Goal: Task Accomplishment & Management: Complete application form

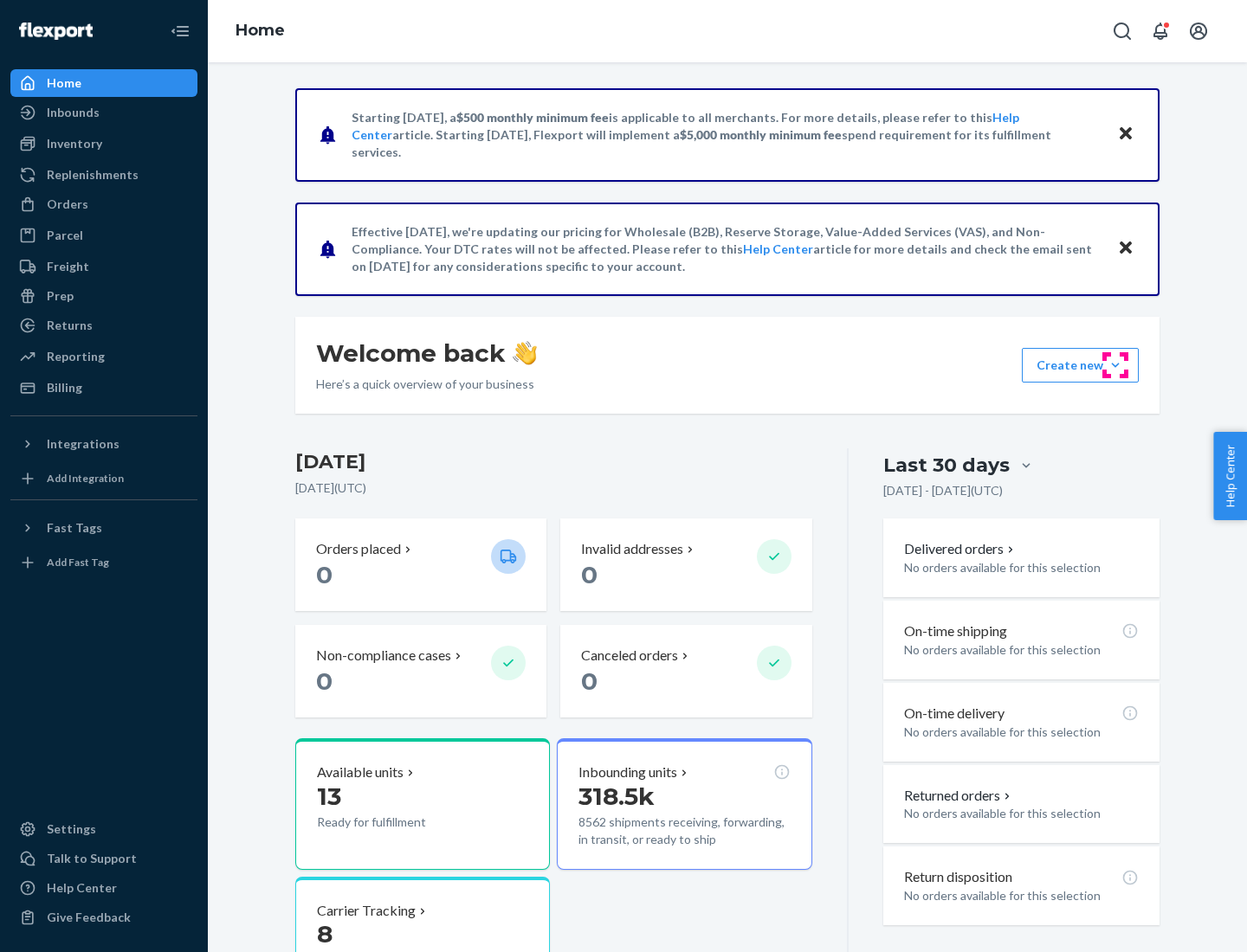
click at [1115, 366] on button "Create new Create new inbound Create new order Create new product" at bounding box center [1080, 365] width 117 height 34
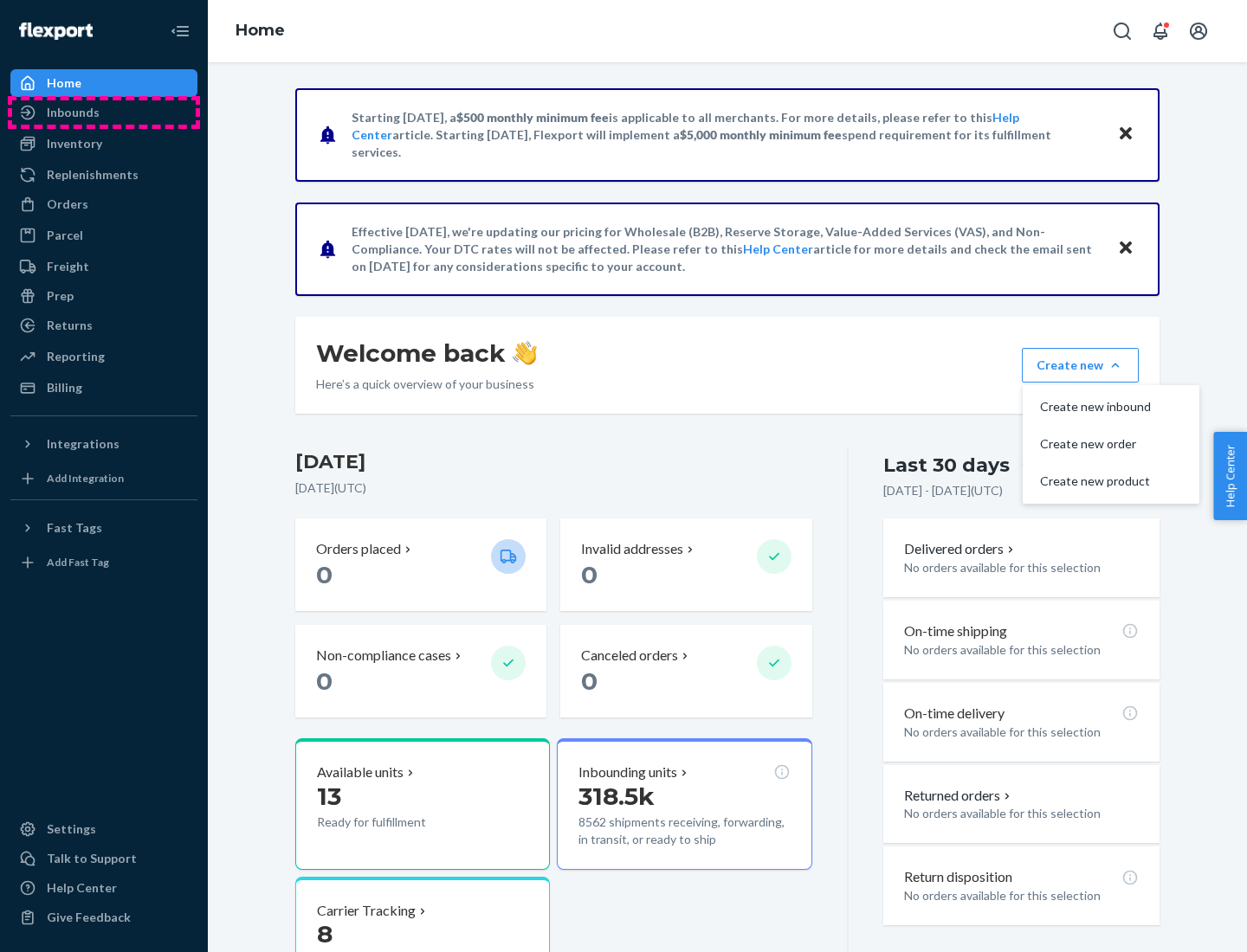
click at [103, 112] on div "Inbounds" at bounding box center [103, 113] width 183 height 25
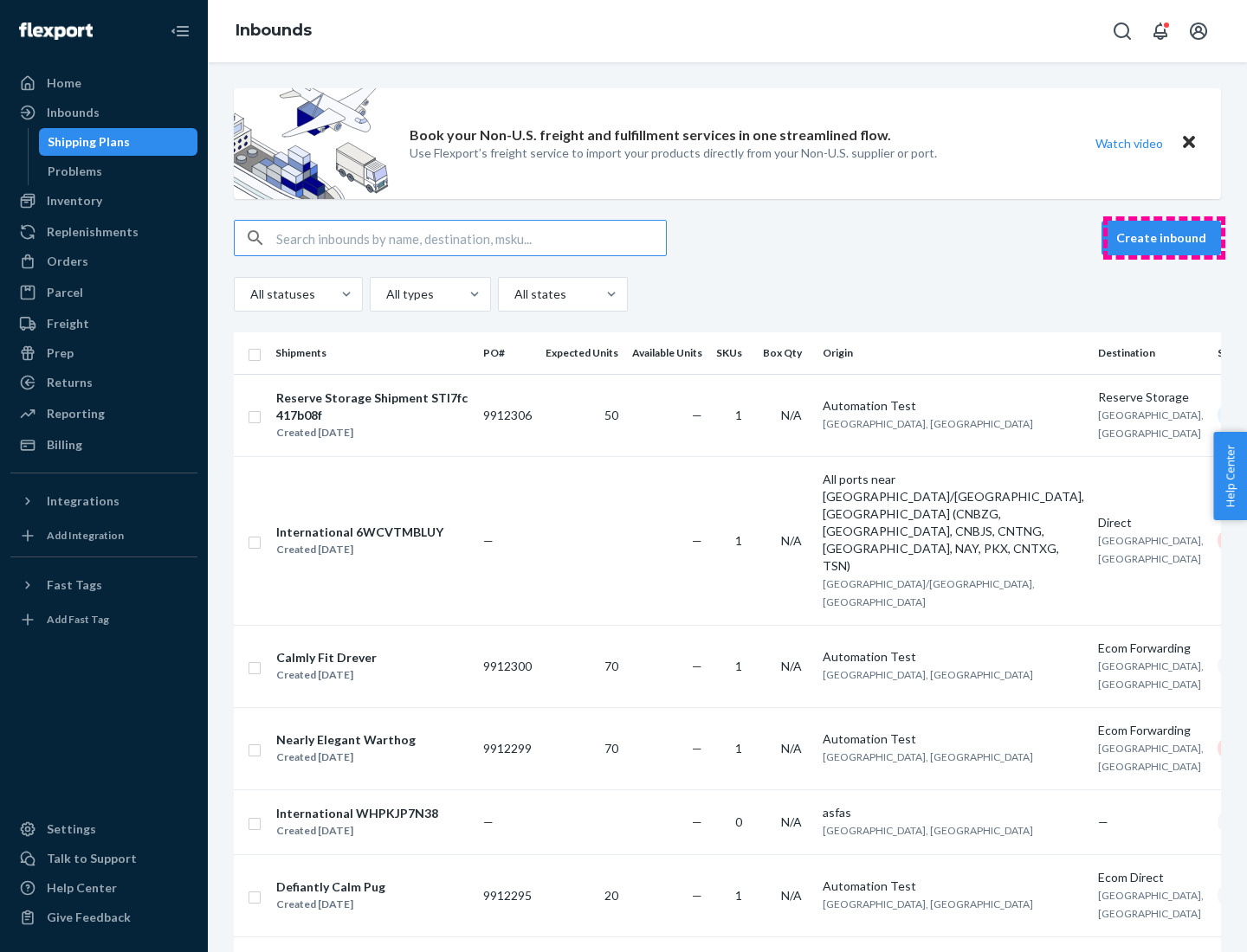
click at [1164, 238] on button "Create inbound" at bounding box center [1161, 238] width 119 height 34
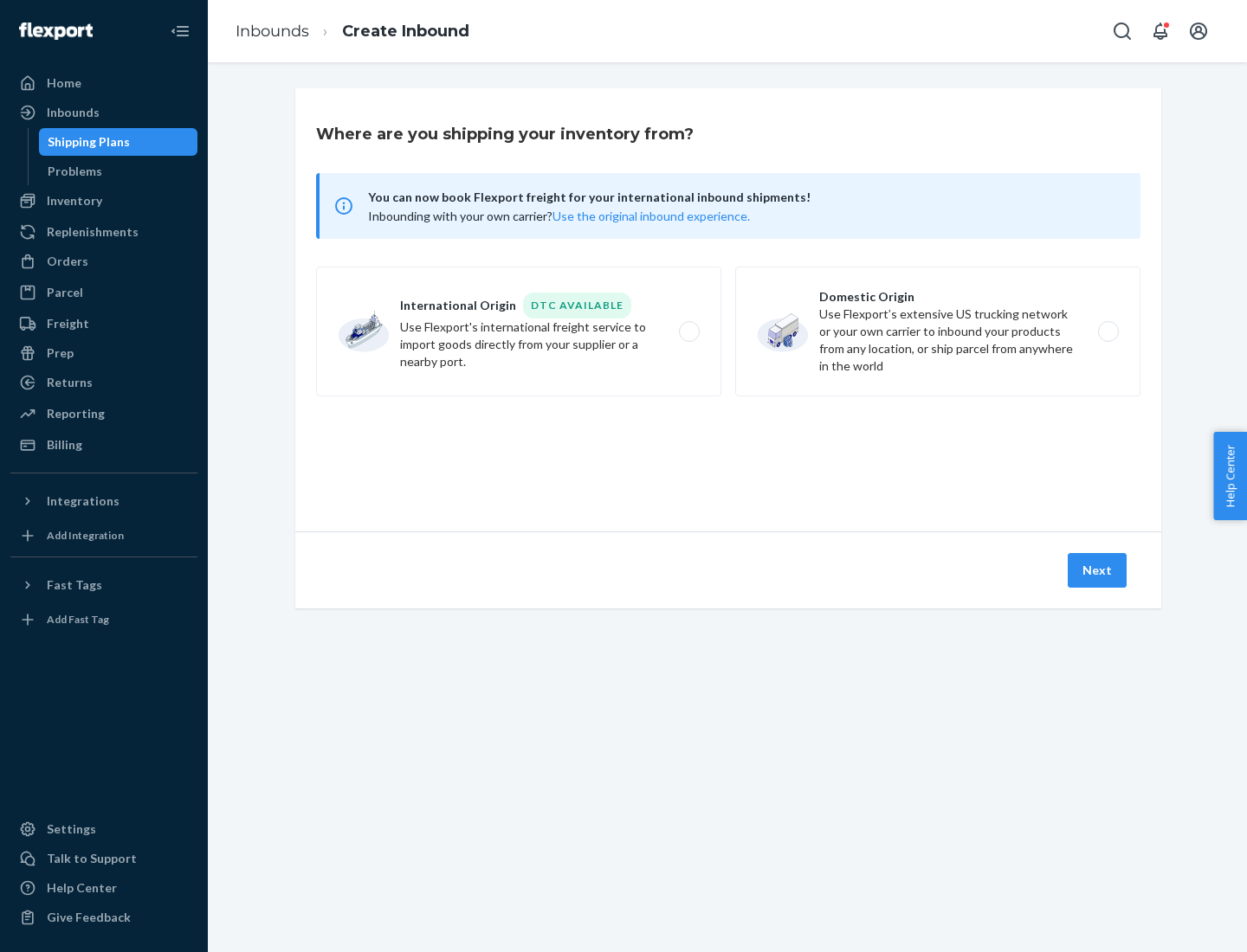
click at [937, 331] on label "Domestic Origin Use Flexport’s extensive US trucking network or your own carrie…" at bounding box center [937, 331] width 405 height 130
click at [1108, 331] on input "Domestic Origin Use Flexport’s extensive US trucking network or your own carrie…" at bounding box center [1113, 331] width 11 height 11
radio input "true"
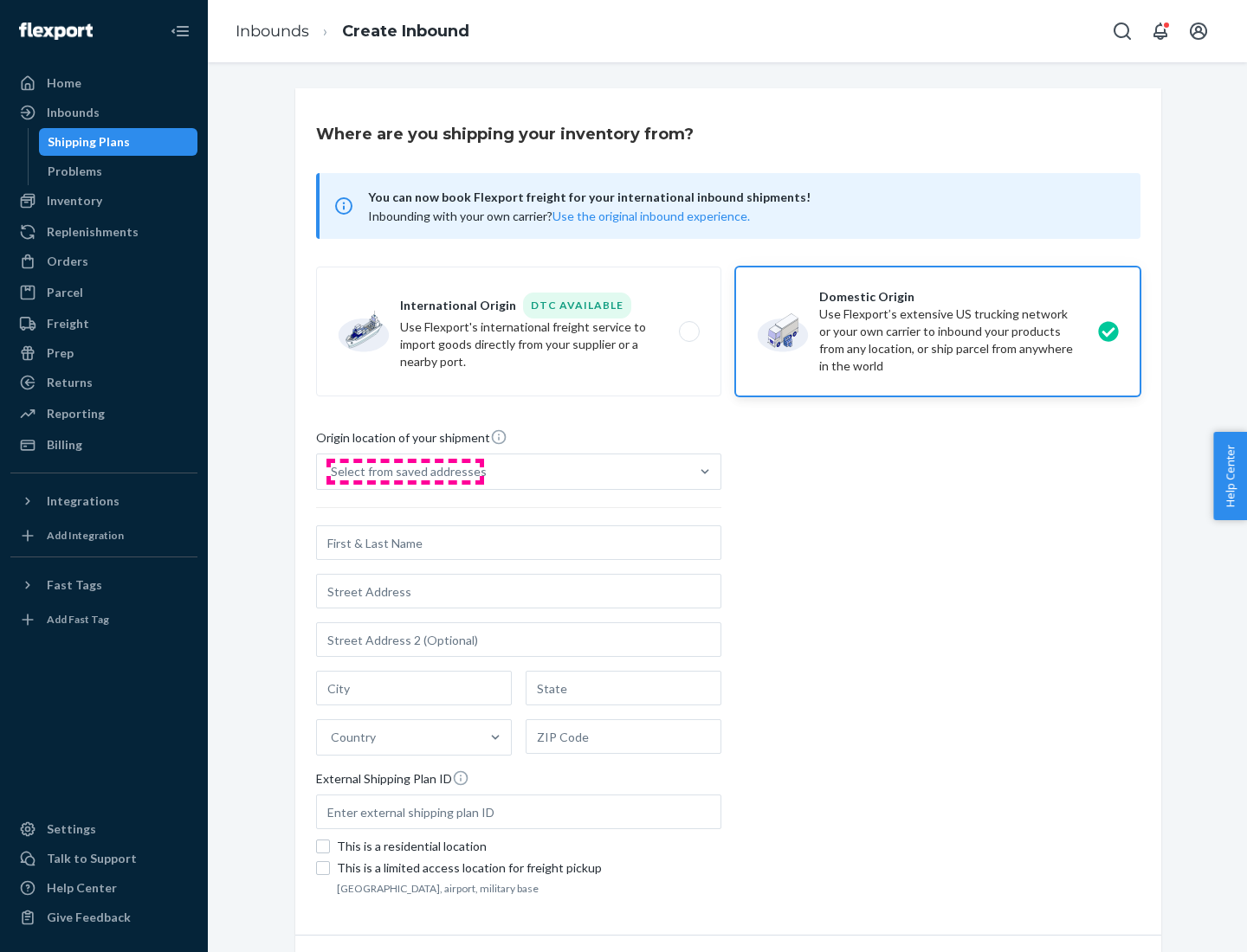
click at [404, 472] on div "Select from saved addresses" at bounding box center [409, 472] width 156 height 18
click at [332, 472] on input "Select from saved addresses" at bounding box center [331, 472] width 2 height 18
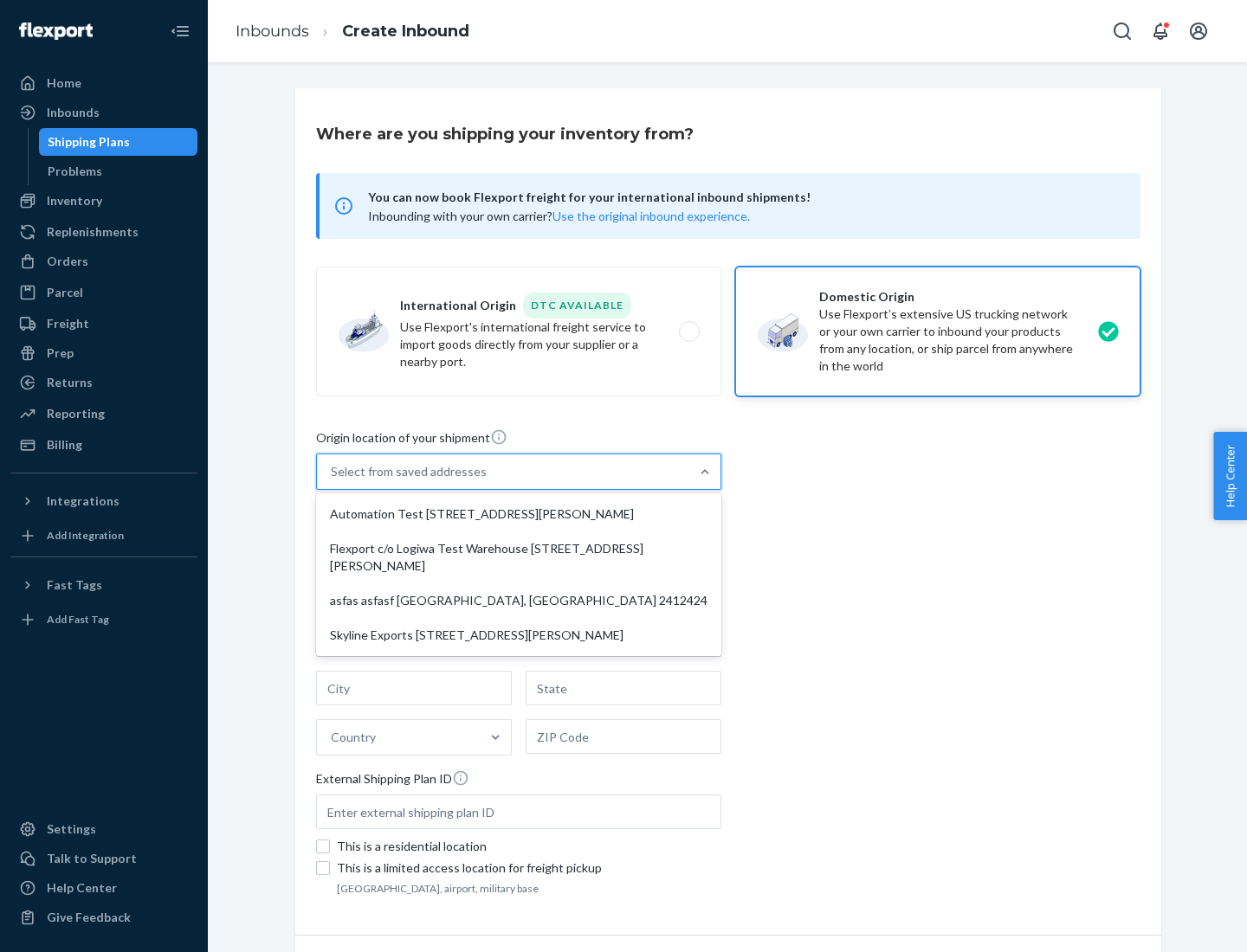
scroll to position [7, 0]
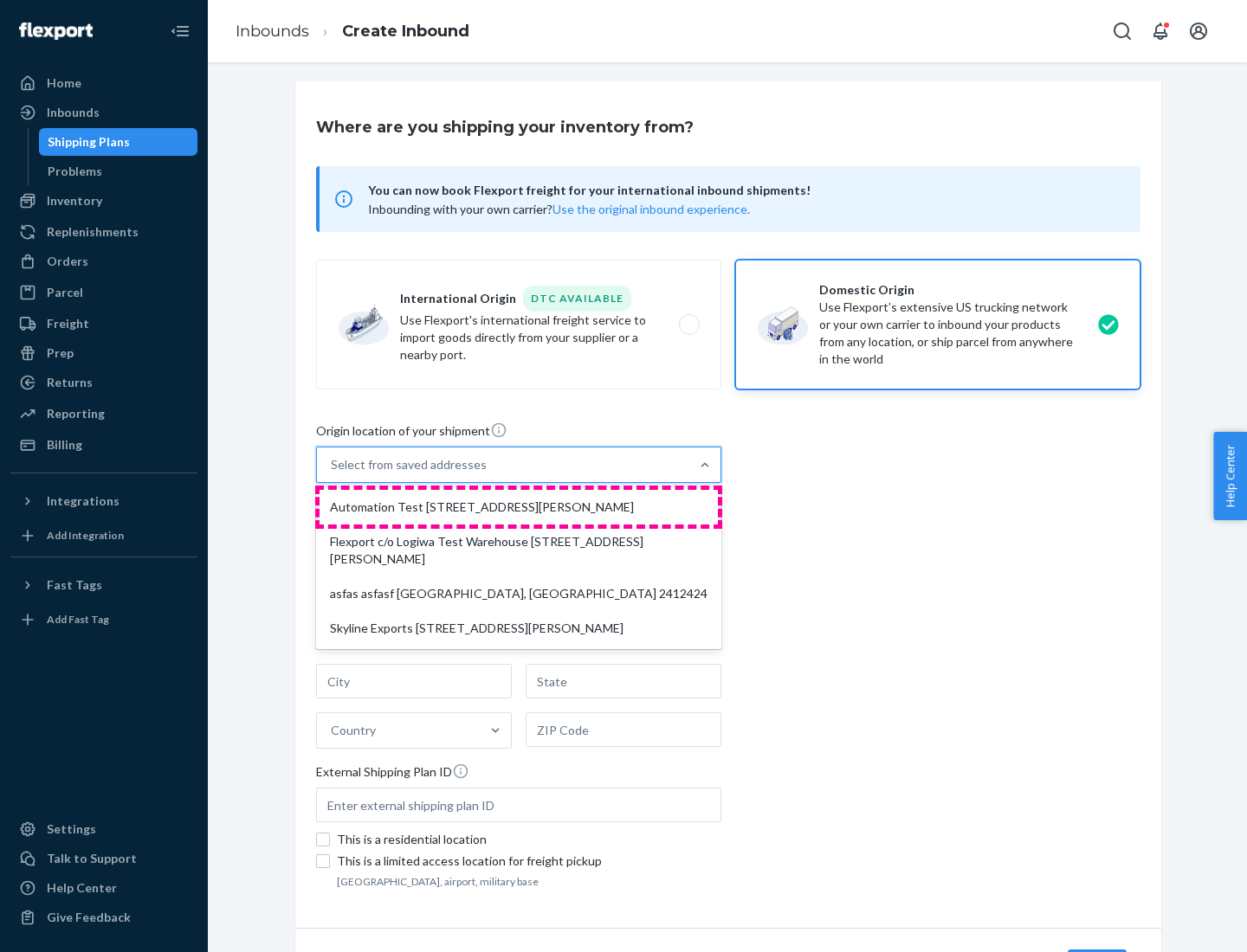
click at [519, 508] on div "Automation Test [STREET_ADDRESS][PERSON_NAME]" at bounding box center [518, 507] width 398 height 34
click at [332, 473] on input "option Automation Test [STREET_ADDRESS][PERSON_NAME] focused, 1 of 4. 4 results…" at bounding box center [331, 465] width 2 height 18
type input "Automation Test"
type input "9th Floor"
type input "[GEOGRAPHIC_DATA]"
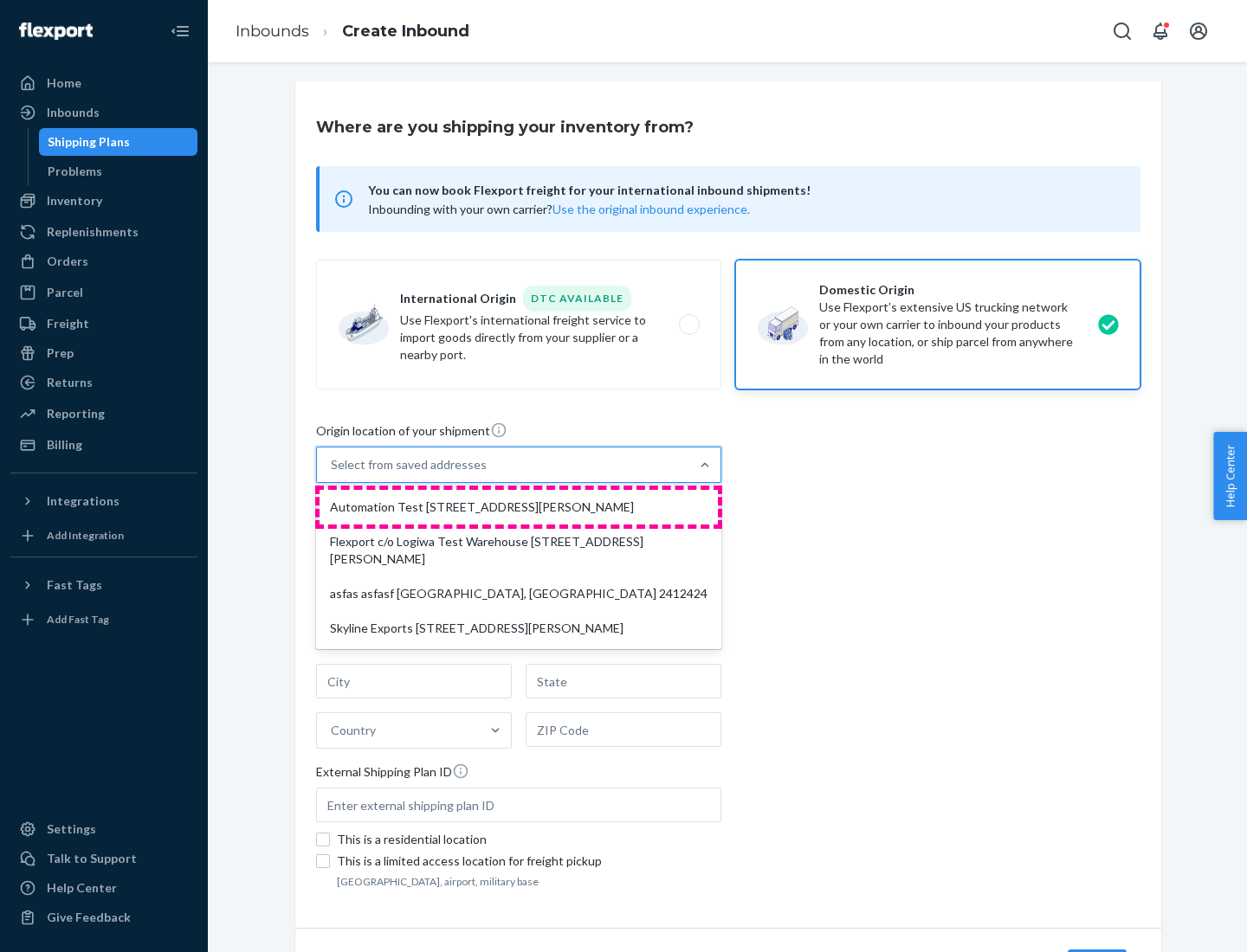
type input "CA"
type input "94104"
type input "[STREET_ADDRESS][PERSON_NAME]"
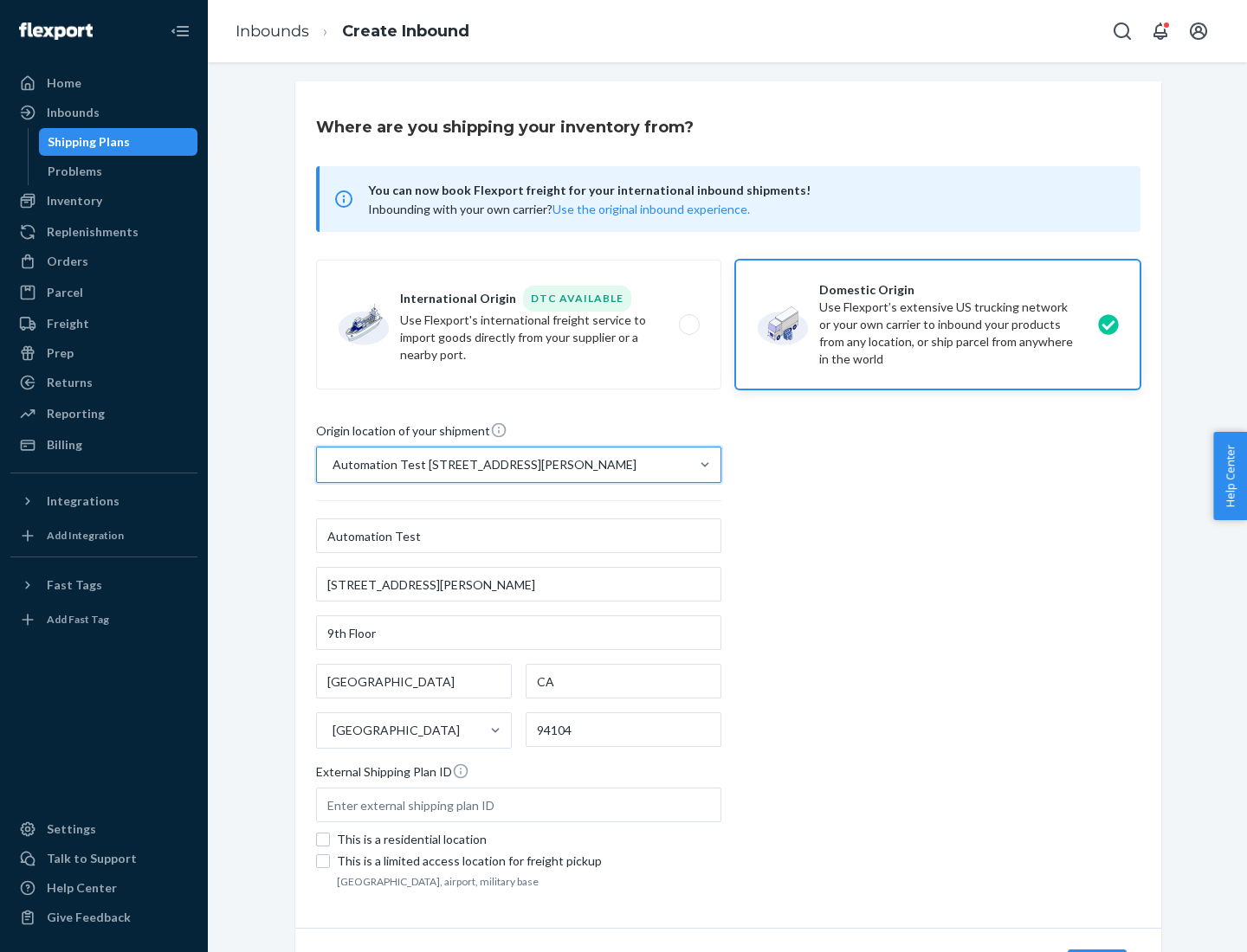
scroll to position [102, 0]
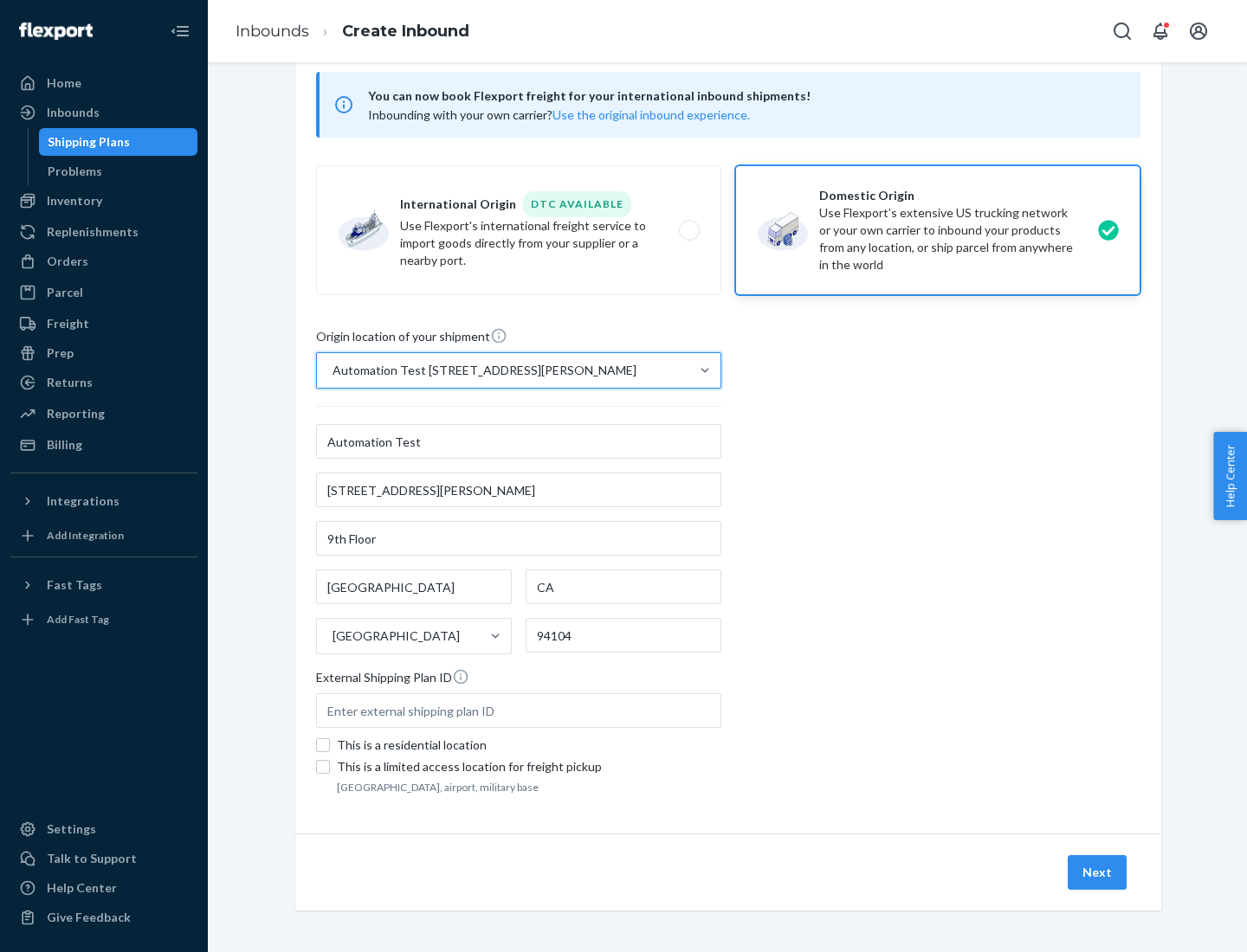
click at [1098, 872] on button "Next" at bounding box center [1097, 872] width 59 height 34
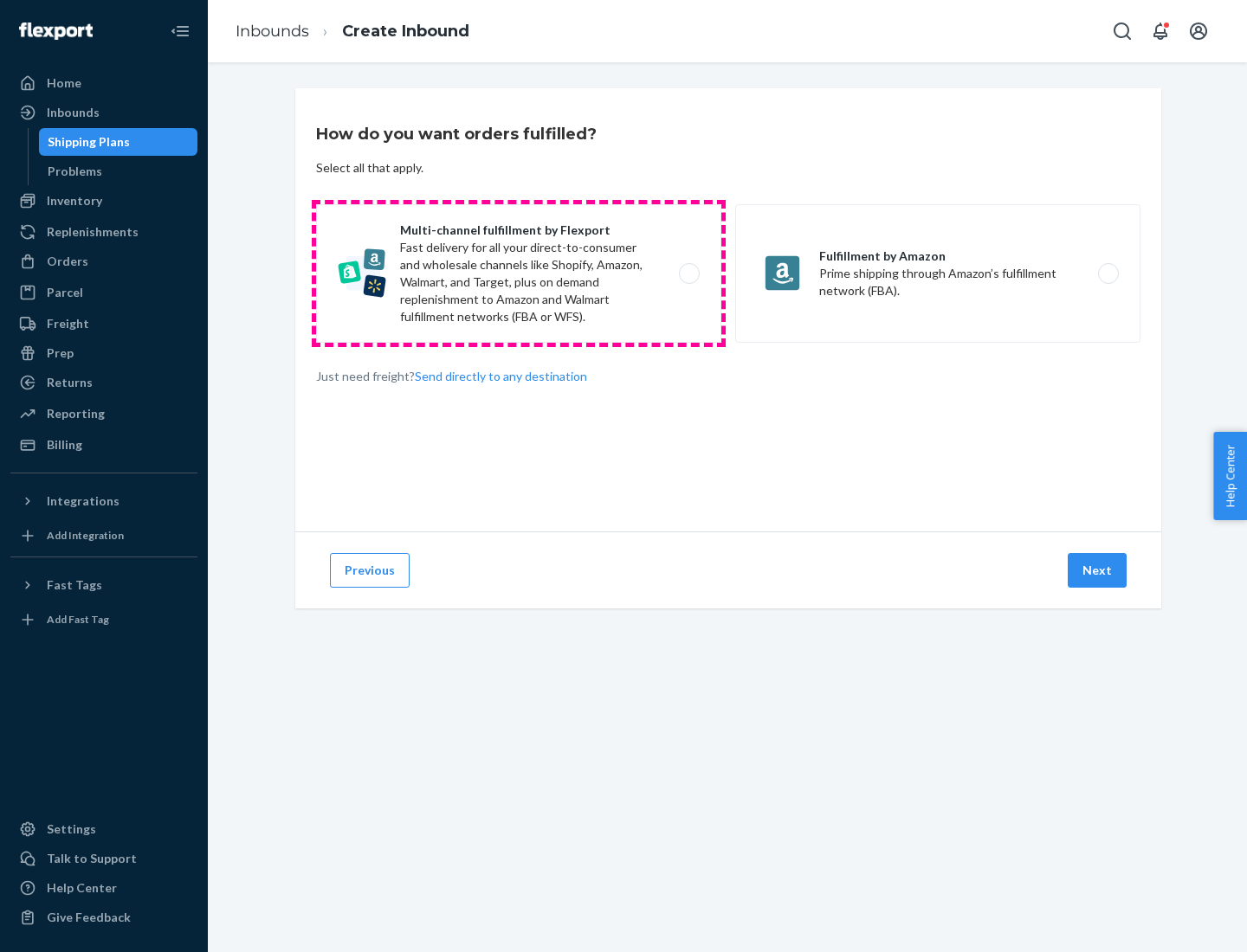
click at [519, 274] on label "Multi-channel fulfillment by Flexport Fast delivery for all your direct-to-cons…" at bounding box center [518, 274] width 405 height 139
click at [688, 274] on input "Multi-channel fulfillment by Flexport Fast delivery for all your direct-to-cons…" at bounding box center [694, 274] width 11 height 11
radio input "true"
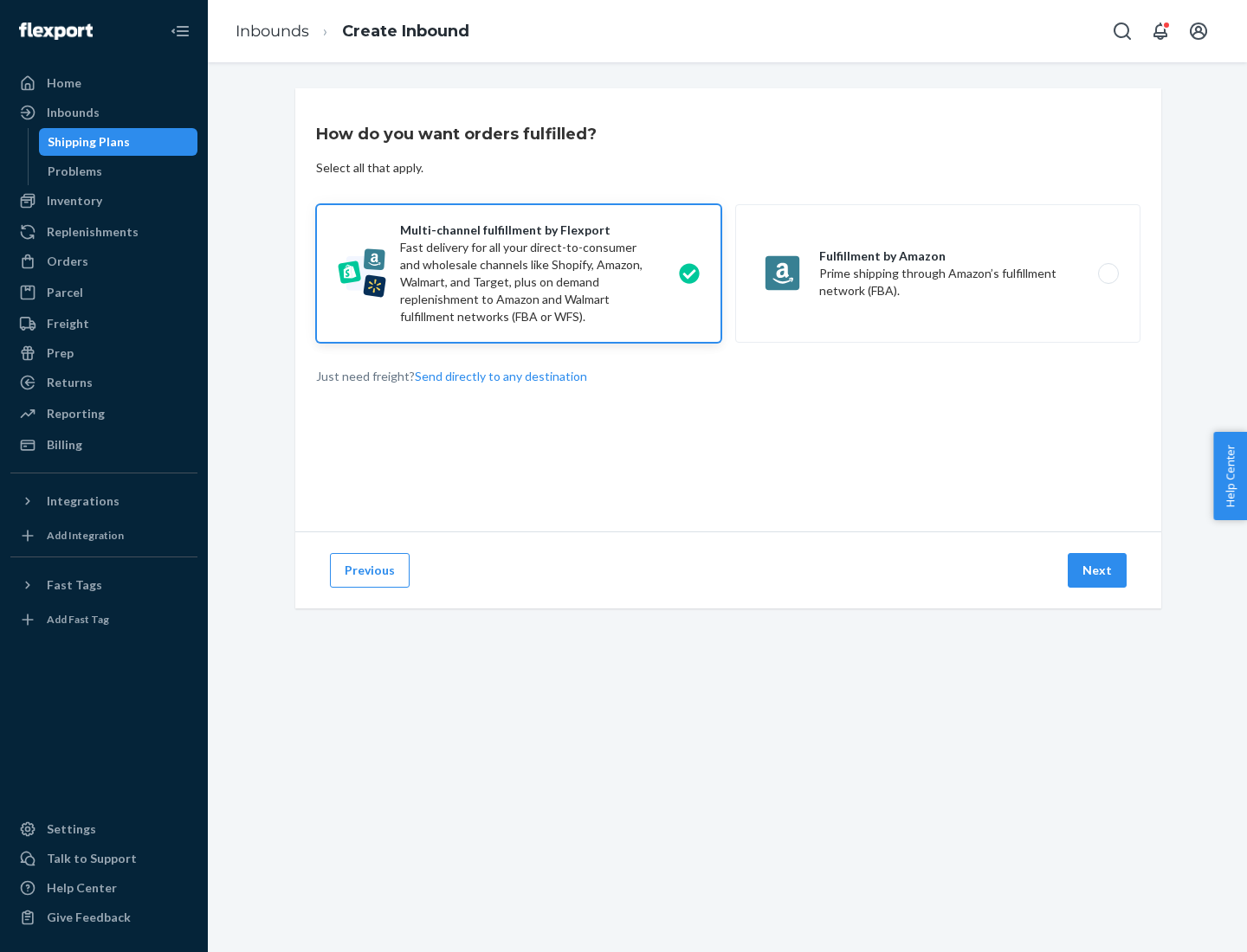
click at [1098, 571] on button "Next" at bounding box center [1097, 570] width 59 height 34
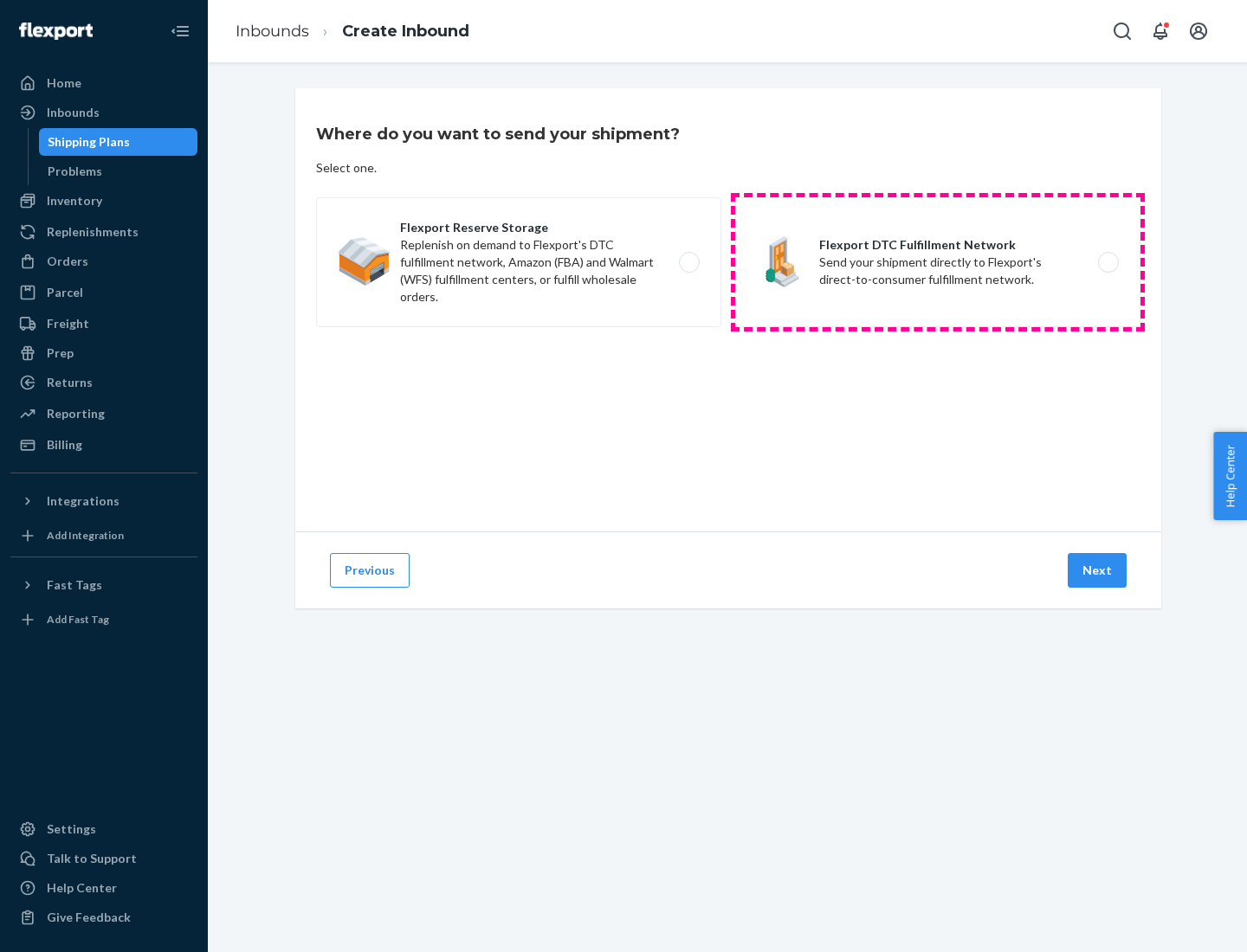
click at [937, 262] on label "Flexport DTC Fulfillment Network Send your shipment directly to Flexport's dire…" at bounding box center [937, 262] width 405 height 130
click at [1108, 262] on input "Flexport DTC Fulfillment Network Send your shipment directly to Flexport's dire…" at bounding box center [1113, 262] width 11 height 11
radio input "true"
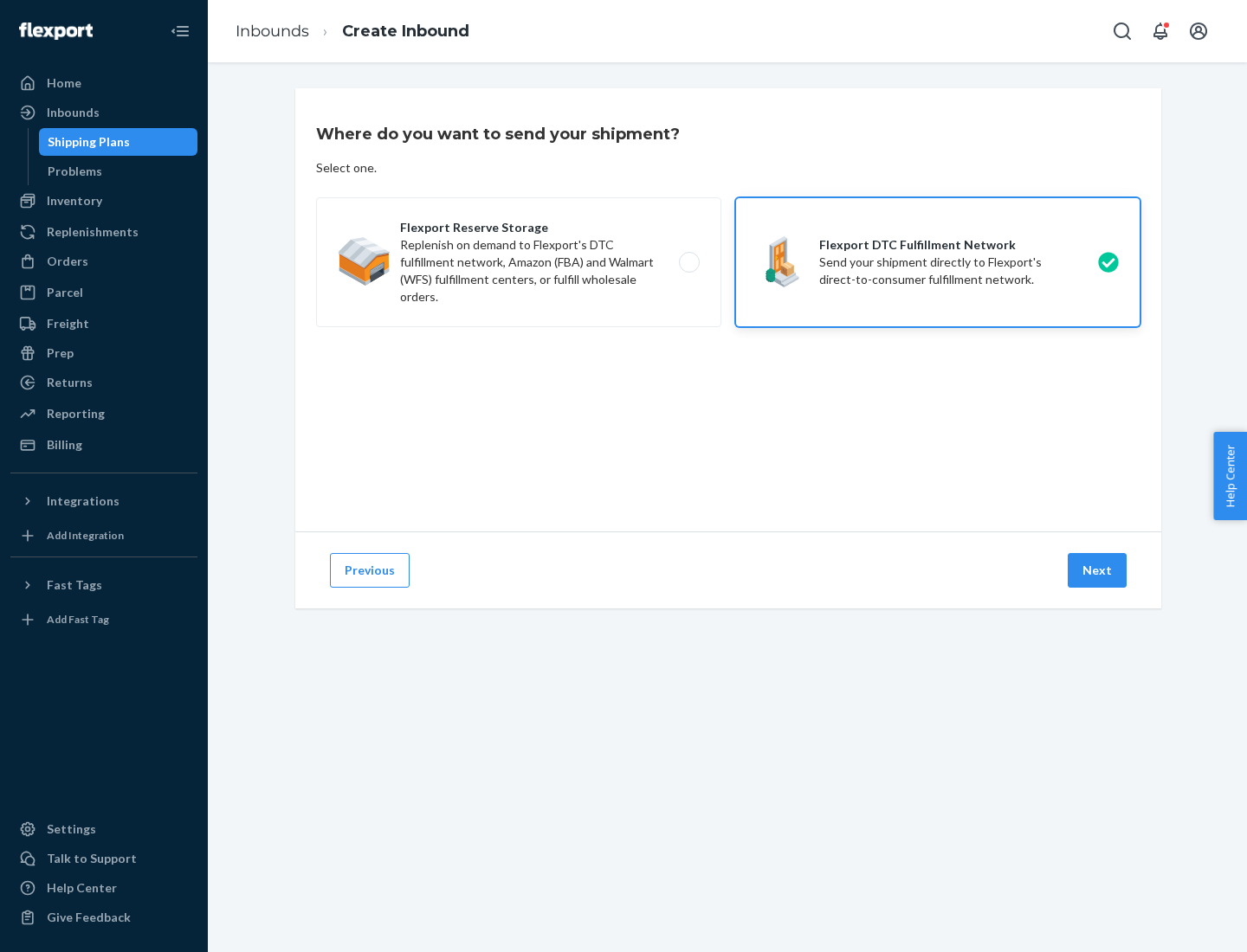
click at [1098, 571] on button "Next" at bounding box center [1097, 570] width 59 height 34
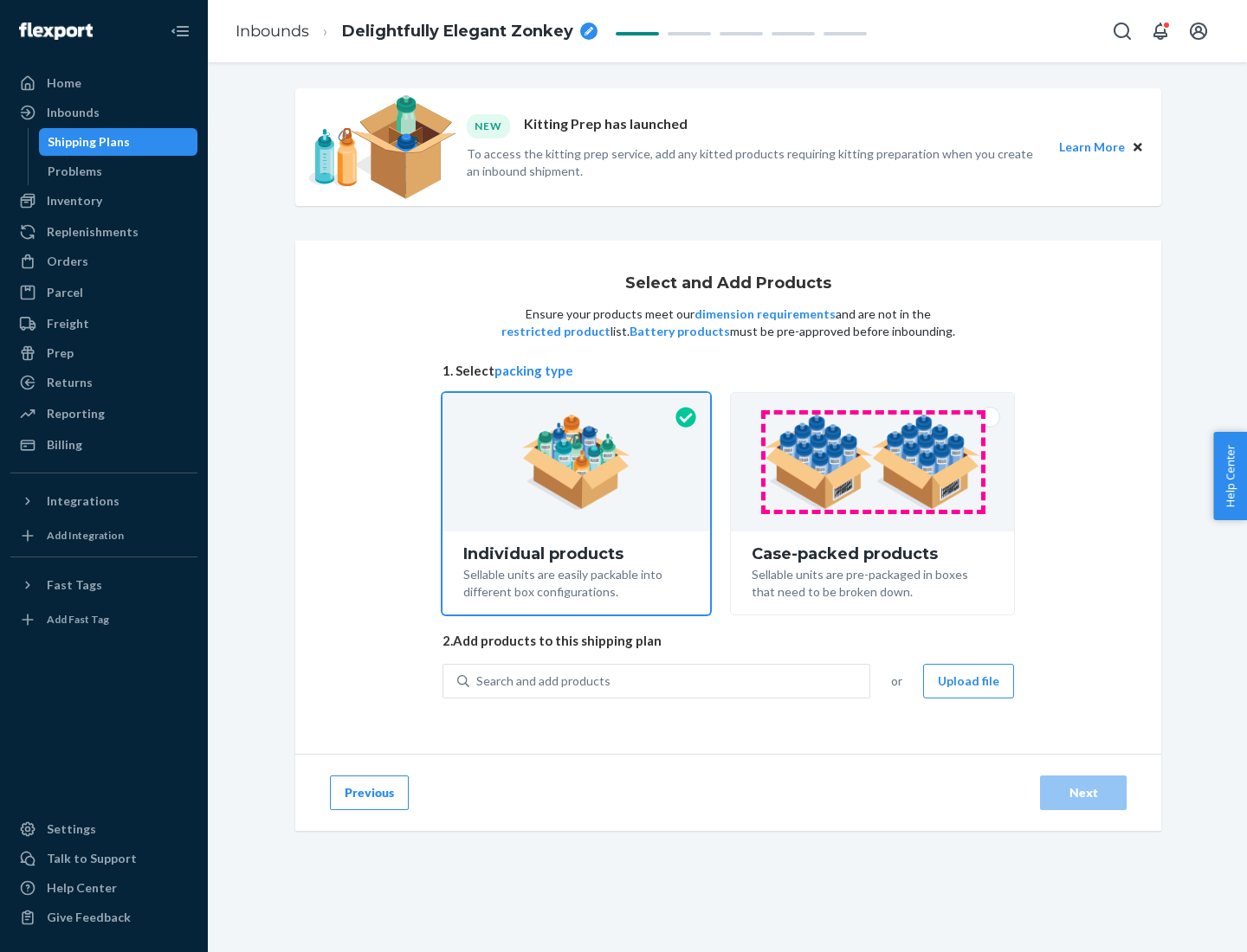
click at [873, 462] on img at bounding box center [873, 462] width 216 height 96
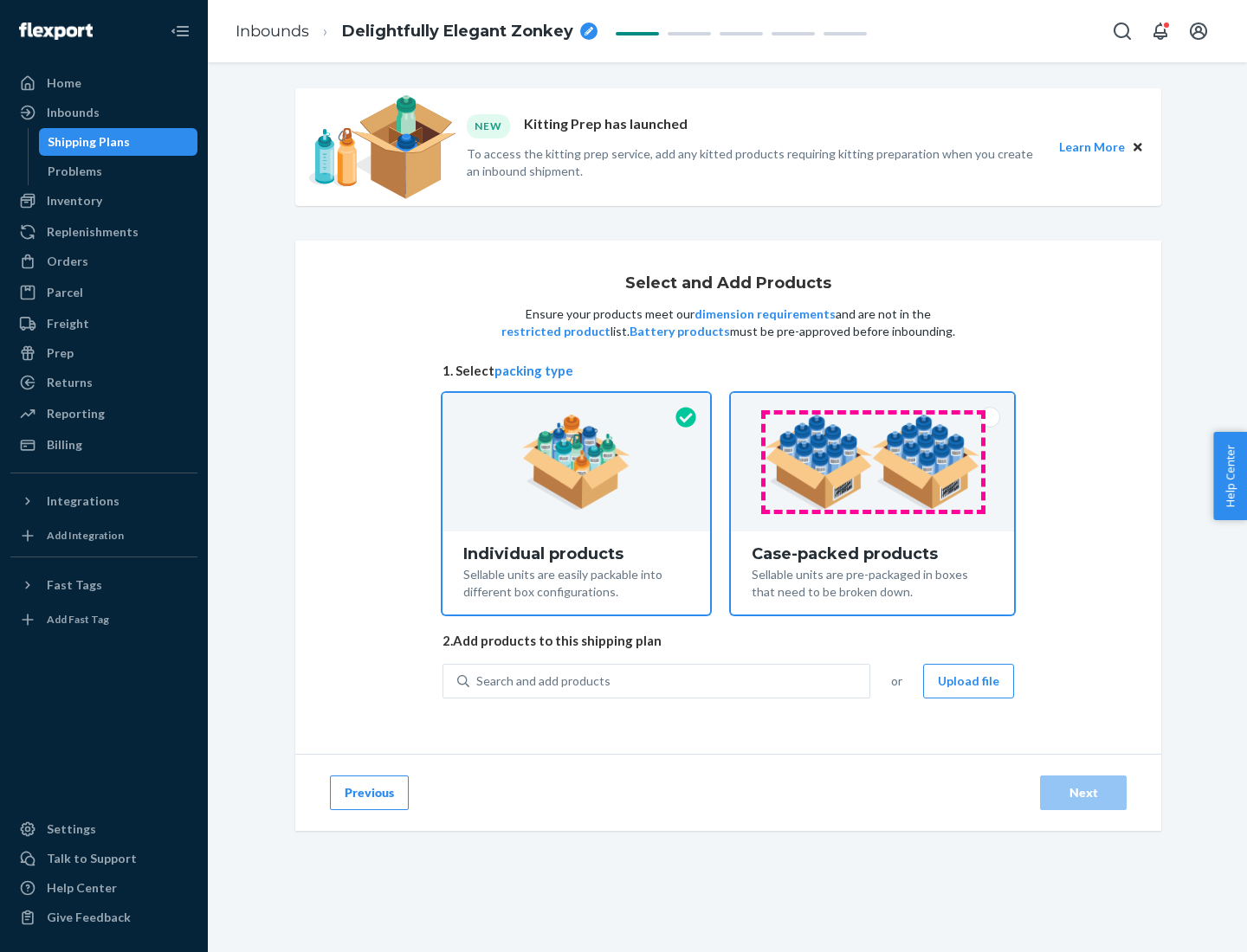
click at [873, 404] on input "Case-packed products Sellable units are pre-packaged in boxes that need to be b…" at bounding box center [872, 398] width 11 height 11
radio input "true"
radio input "false"
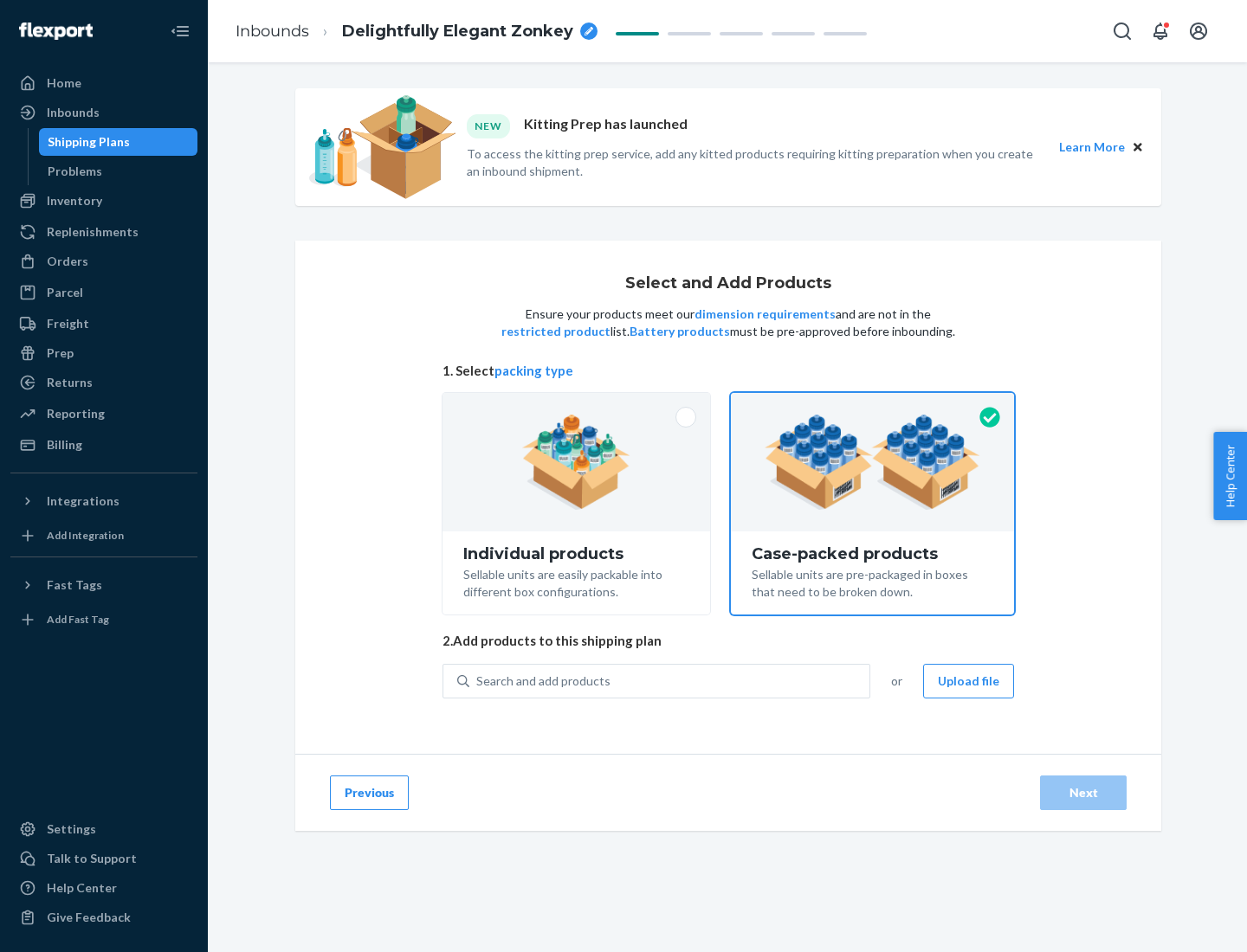
click at [670, 680] on div "Search and add products" at bounding box center [669, 681] width 400 height 32
click at [478, 680] on input "Search and add products" at bounding box center [477, 681] width 2 height 18
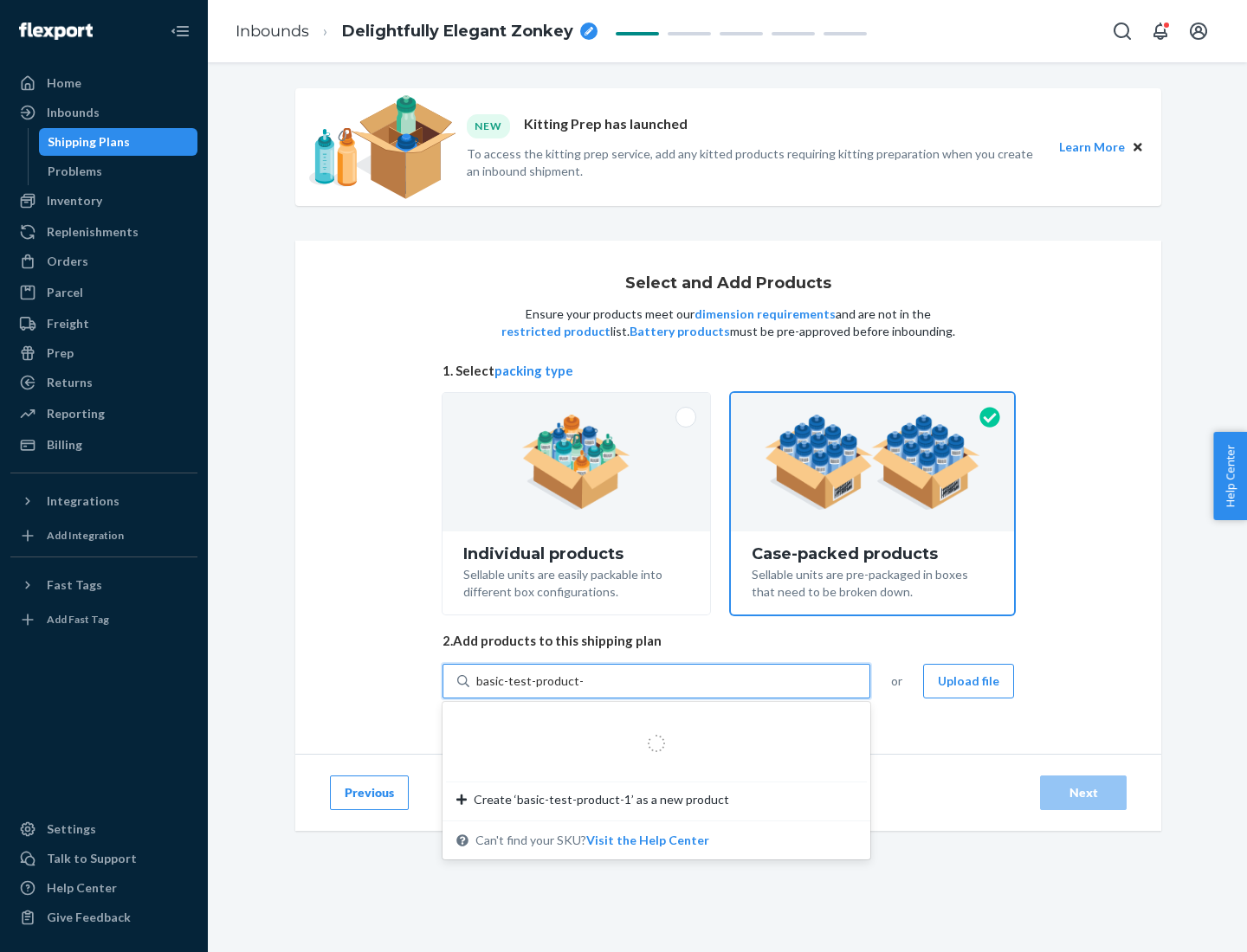
type input "basic-test-product-1"
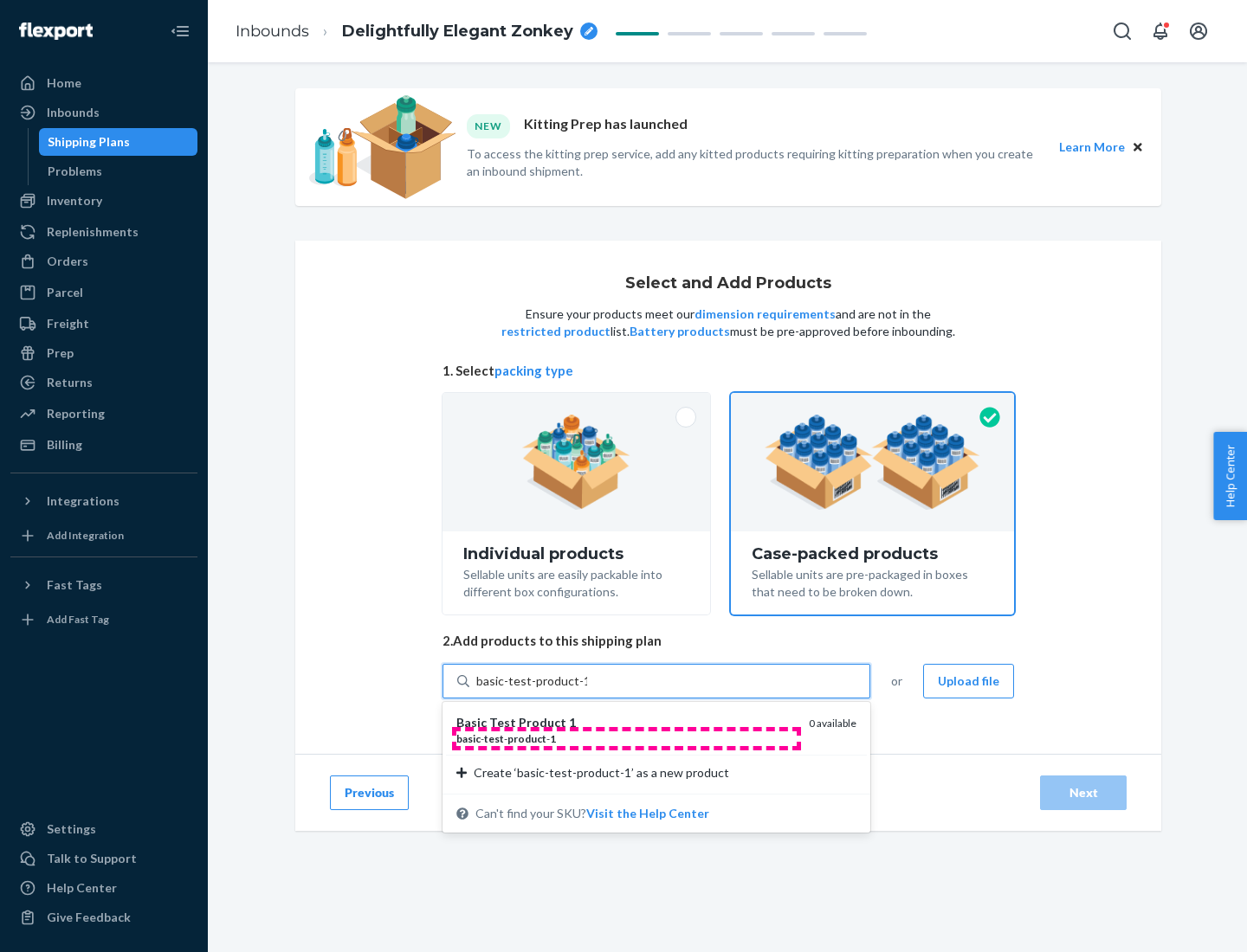
click at [626, 738] on div "basic - test - product - 1" at bounding box center [625, 738] width 338 height 15
click at [588, 690] on input "basic-test-product-1" at bounding box center [531, 681] width 110 height 18
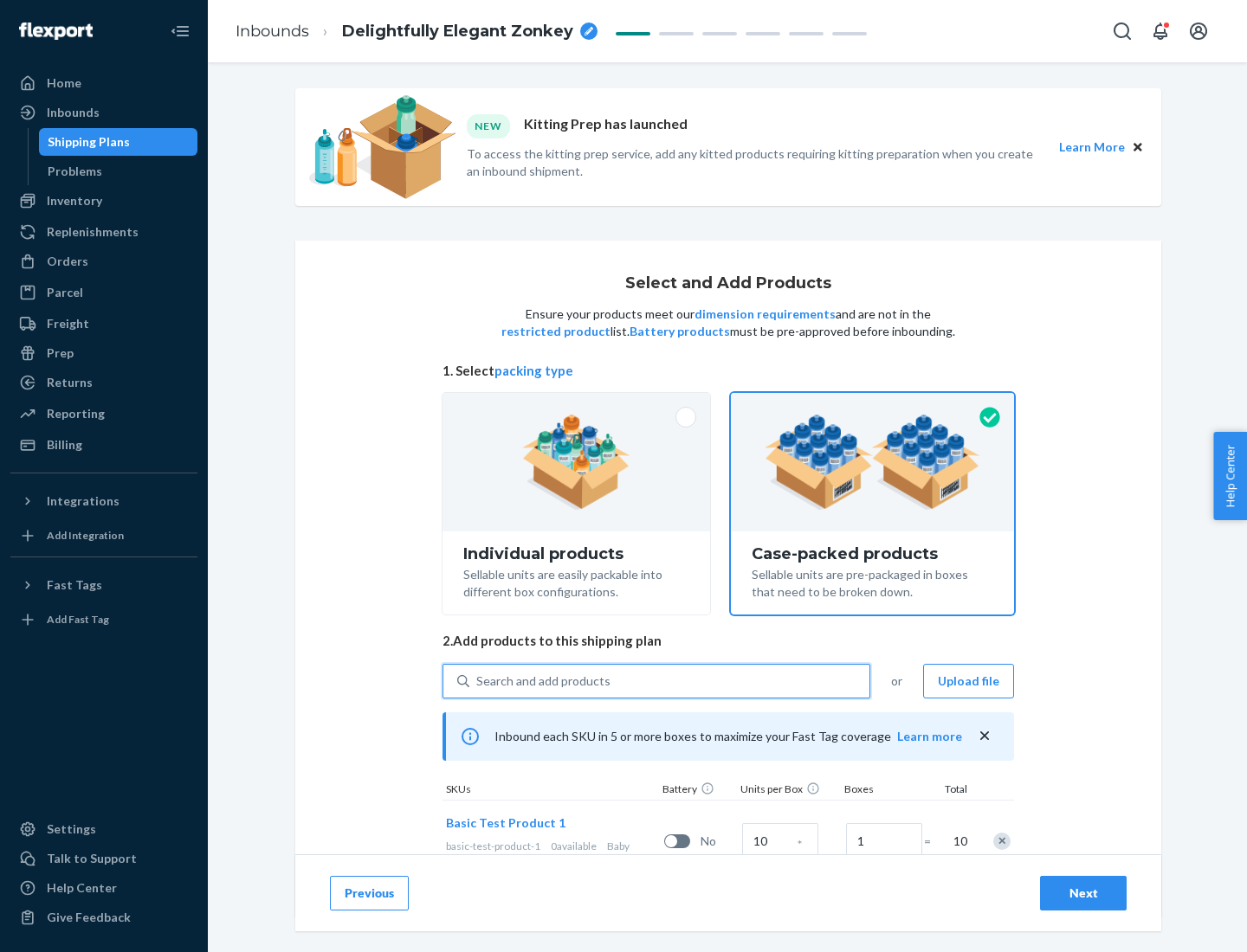
scroll to position [62, 0]
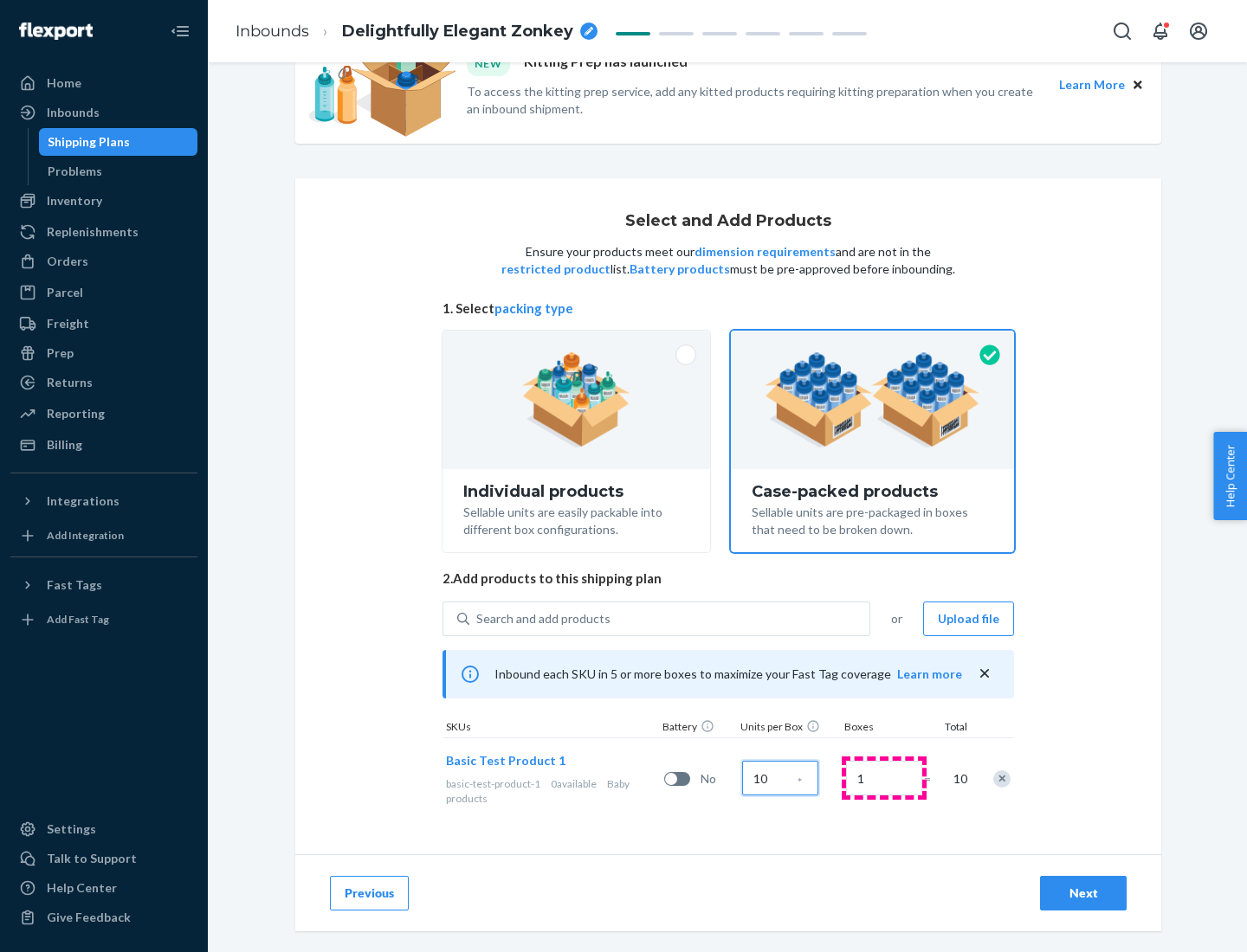
type input "10"
type input "7"
click at [1083, 893] on div "Next" at bounding box center [1083, 893] width 57 height 18
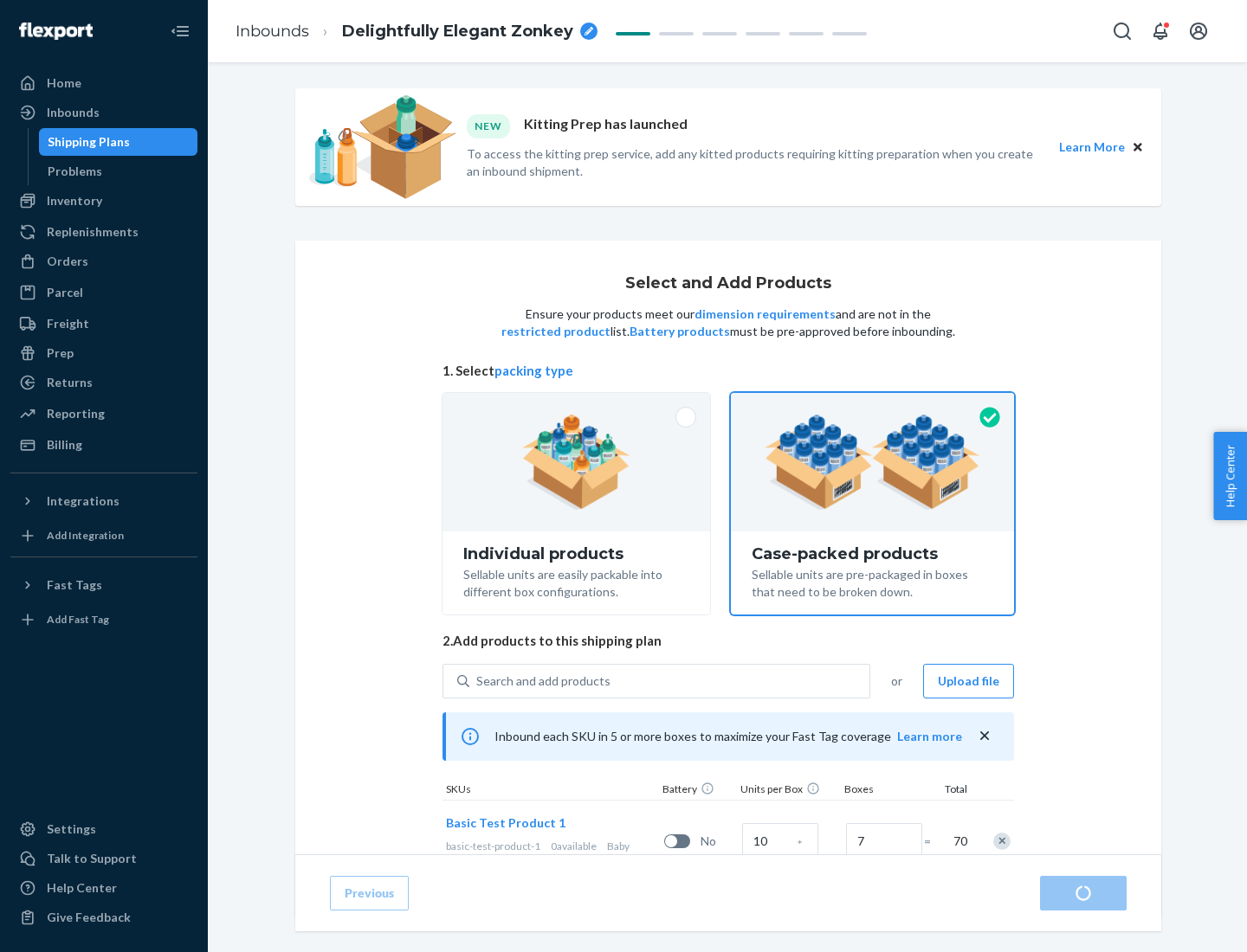
radio input "true"
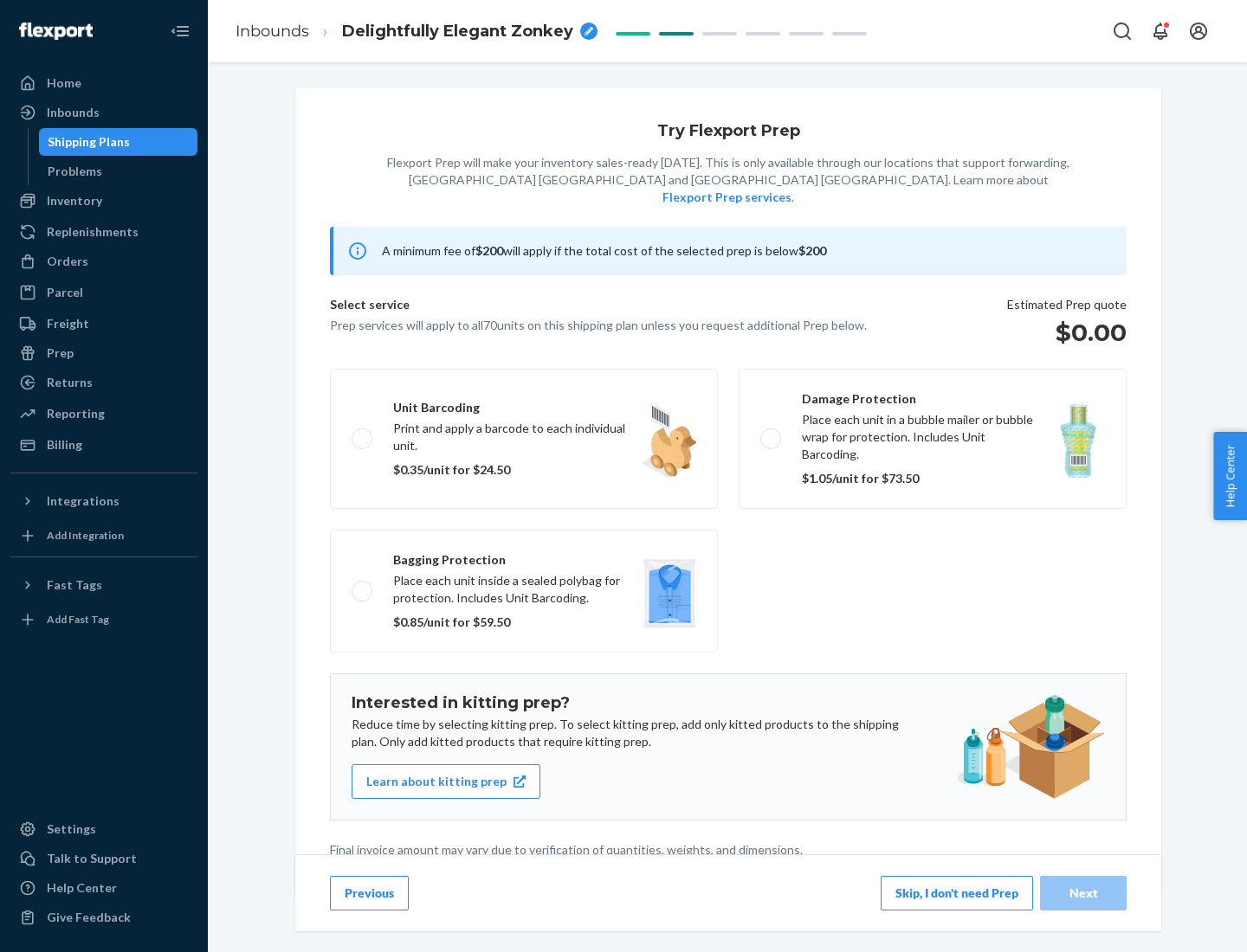
scroll to position [4, 0]
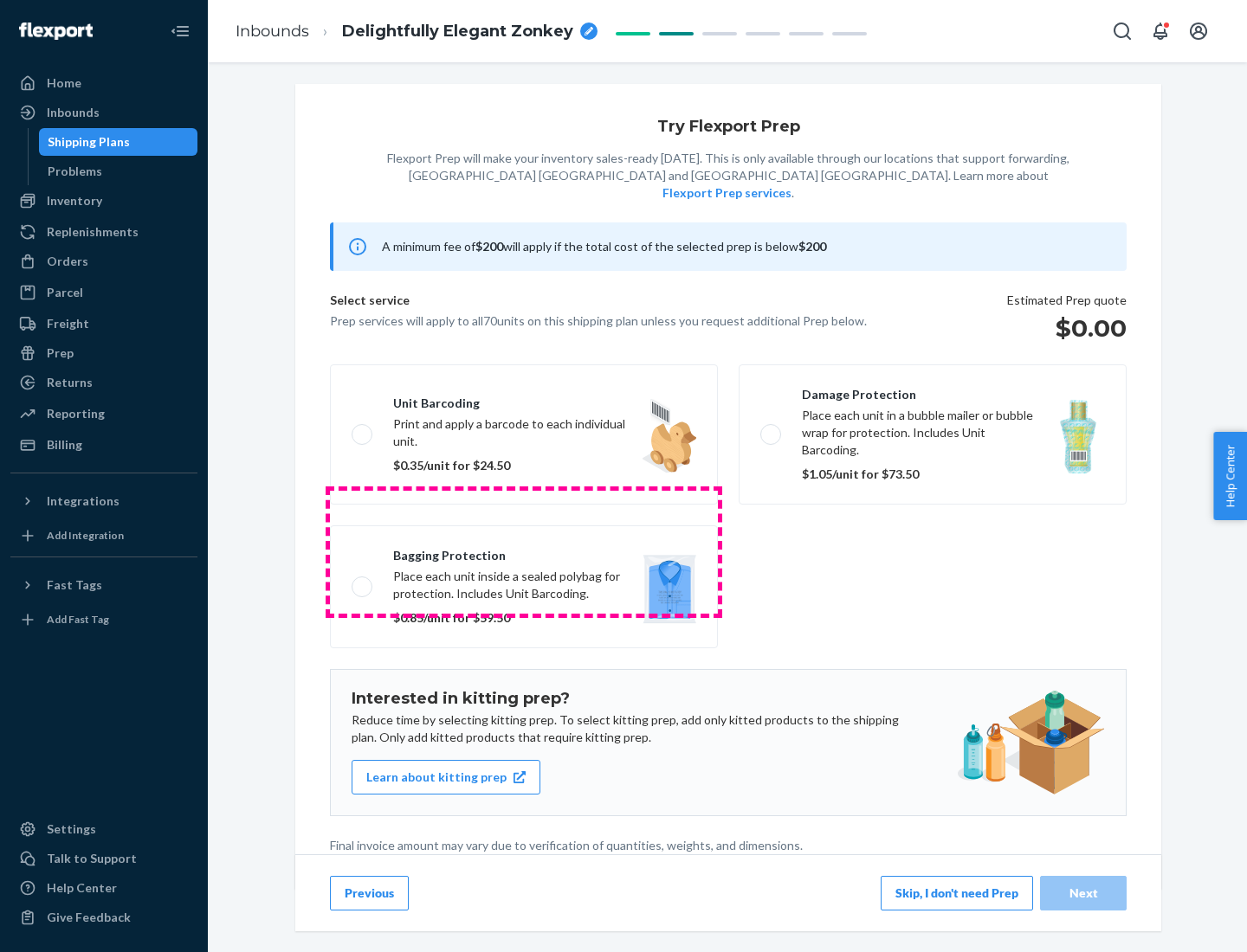
click at [524, 551] on label "Bagging protection Place each unit inside a sealed polybag for protection. Incl…" at bounding box center [524, 586] width 388 height 123
click at [363, 581] on input "Bagging protection Place each unit inside a sealed polybag for protection. Incl…" at bounding box center [357, 586] width 11 height 11
checkbox input "true"
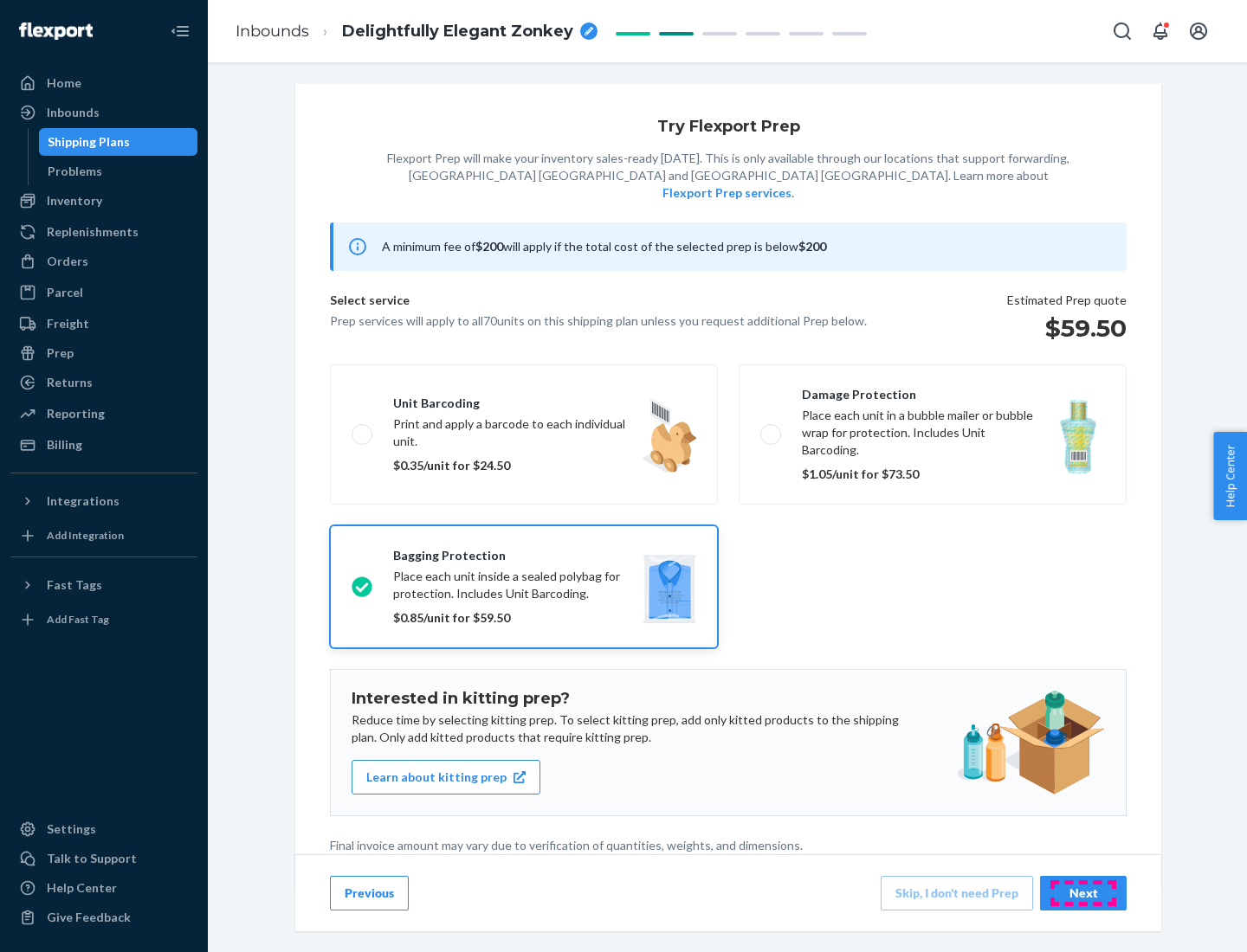
click at [1083, 892] on div "Next" at bounding box center [1083, 893] width 57 height 18
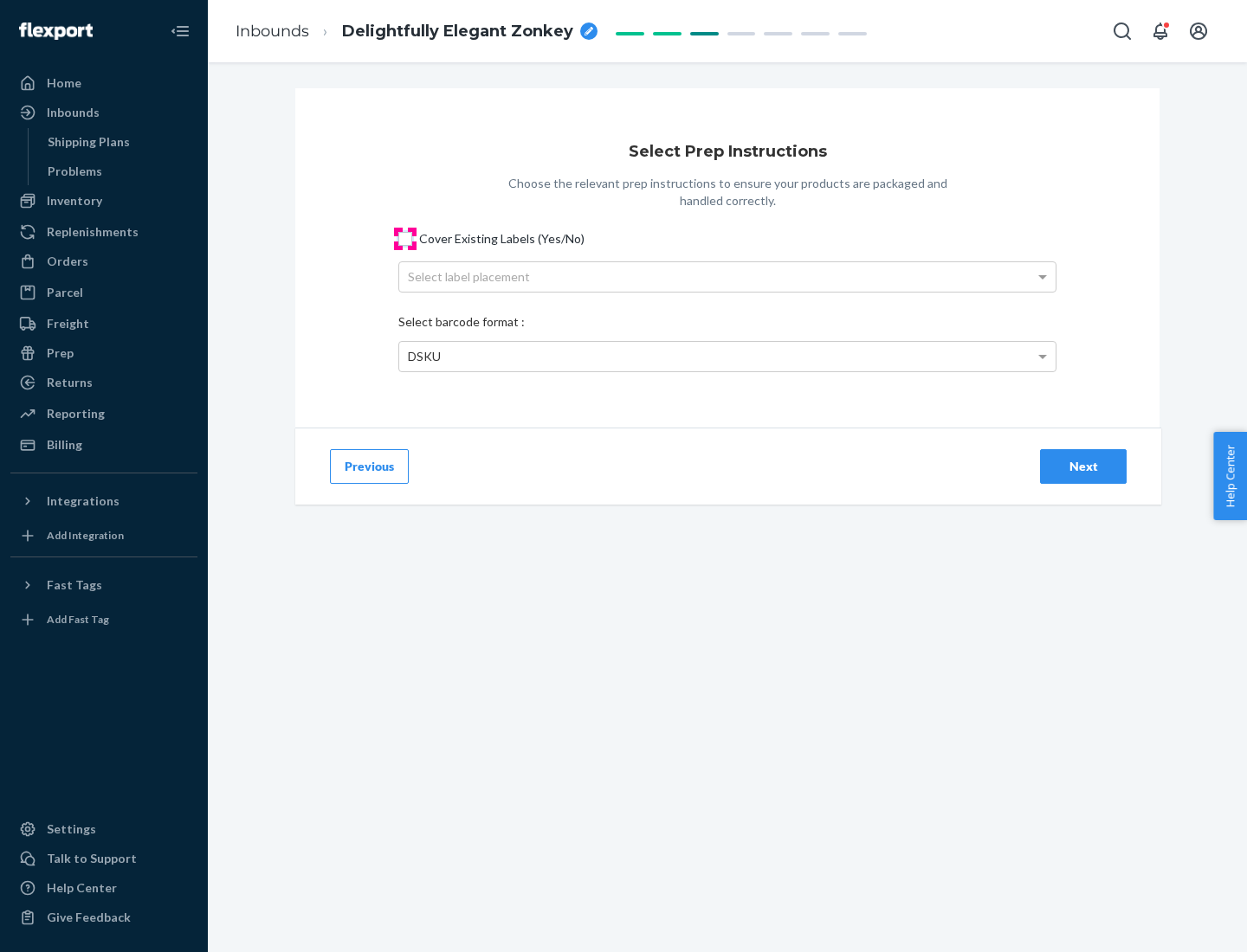
click at [405, 238] on input "Cover Existing Labels (Yes/No)" at bounding box center [405, 239] width 14 height 14
checkbox input "true"
click at [727, 276] on div "Select label placement" at bounding box center [727, 277] width 657 height 30
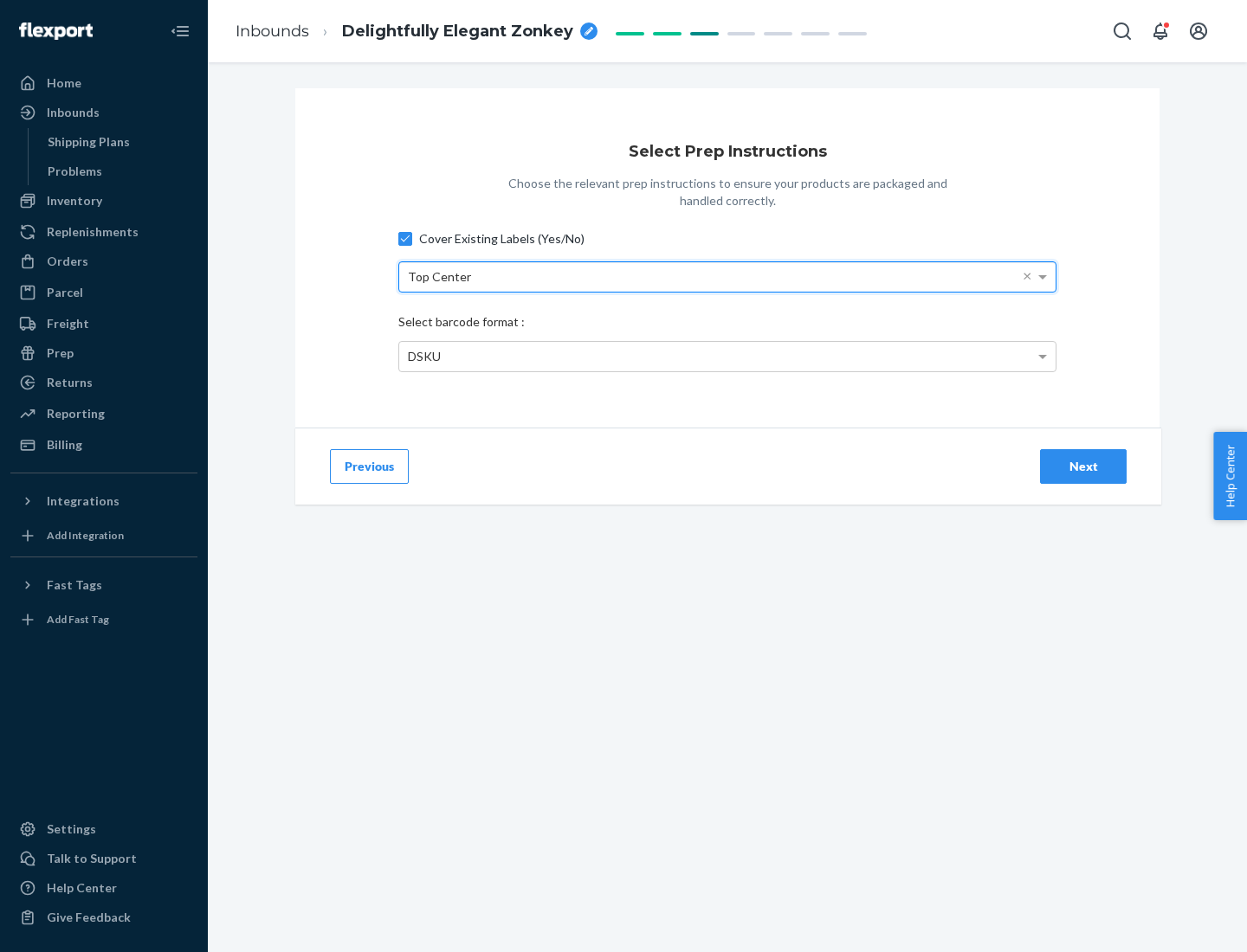
click at [727, 356] on div "DSKU" at bounding box center [727, 357] width 657 height 30
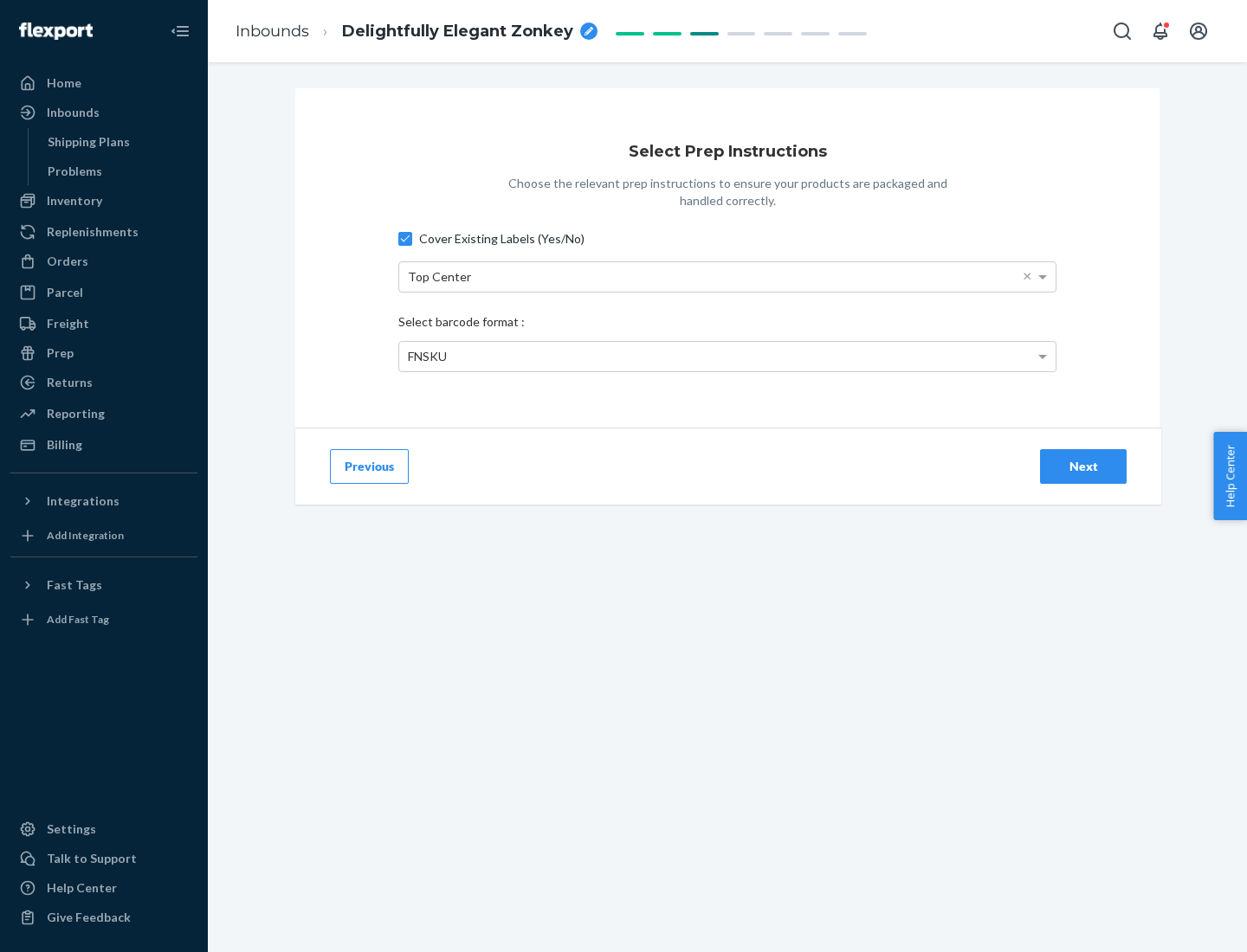
click at [1083, 465] on div "Next" at bounding box center [1083, 466] width 57 height 18
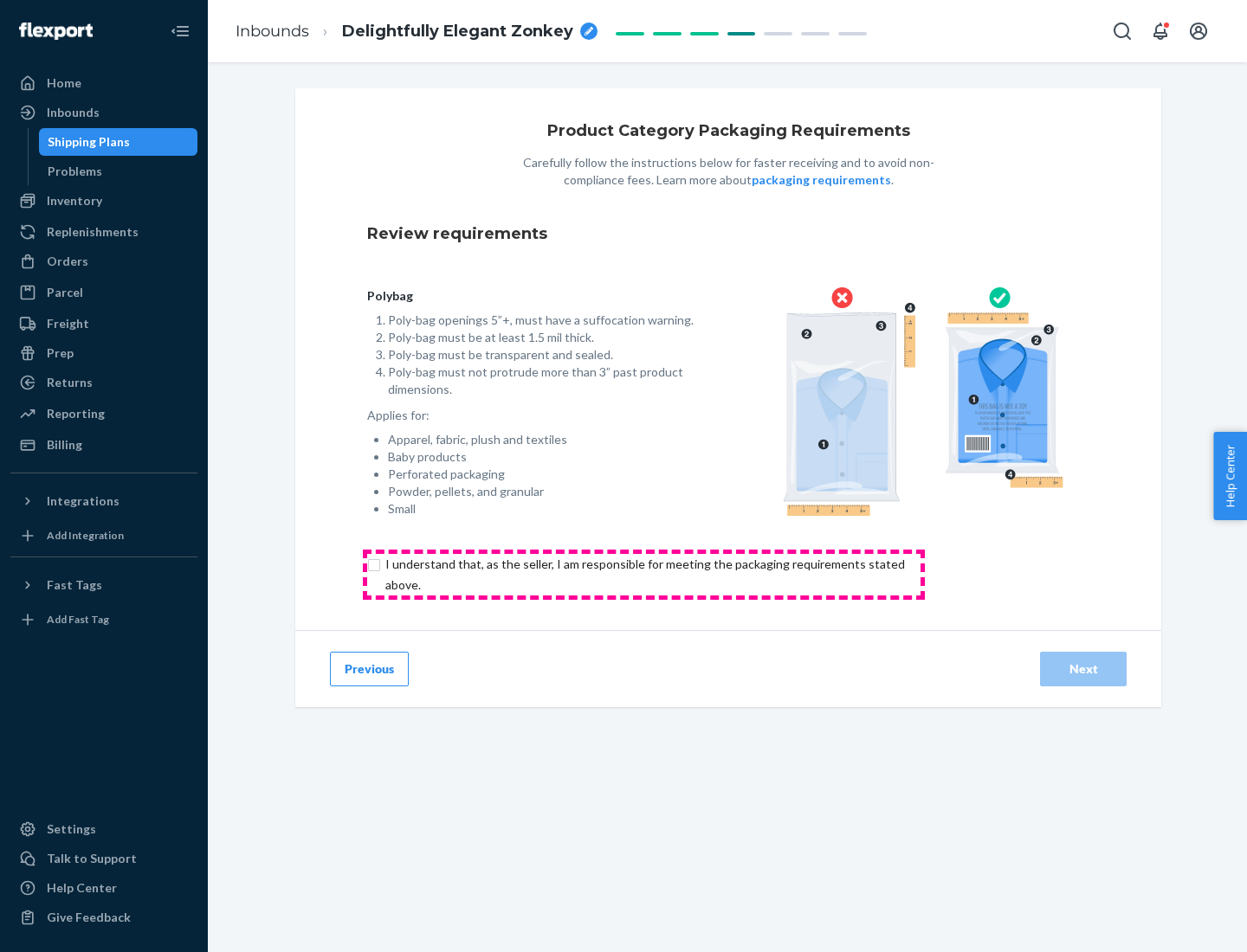
click at [644, 574] on input "checkbox" at bounding box center [655, 574] width 576 height 41
checkbox input "true"
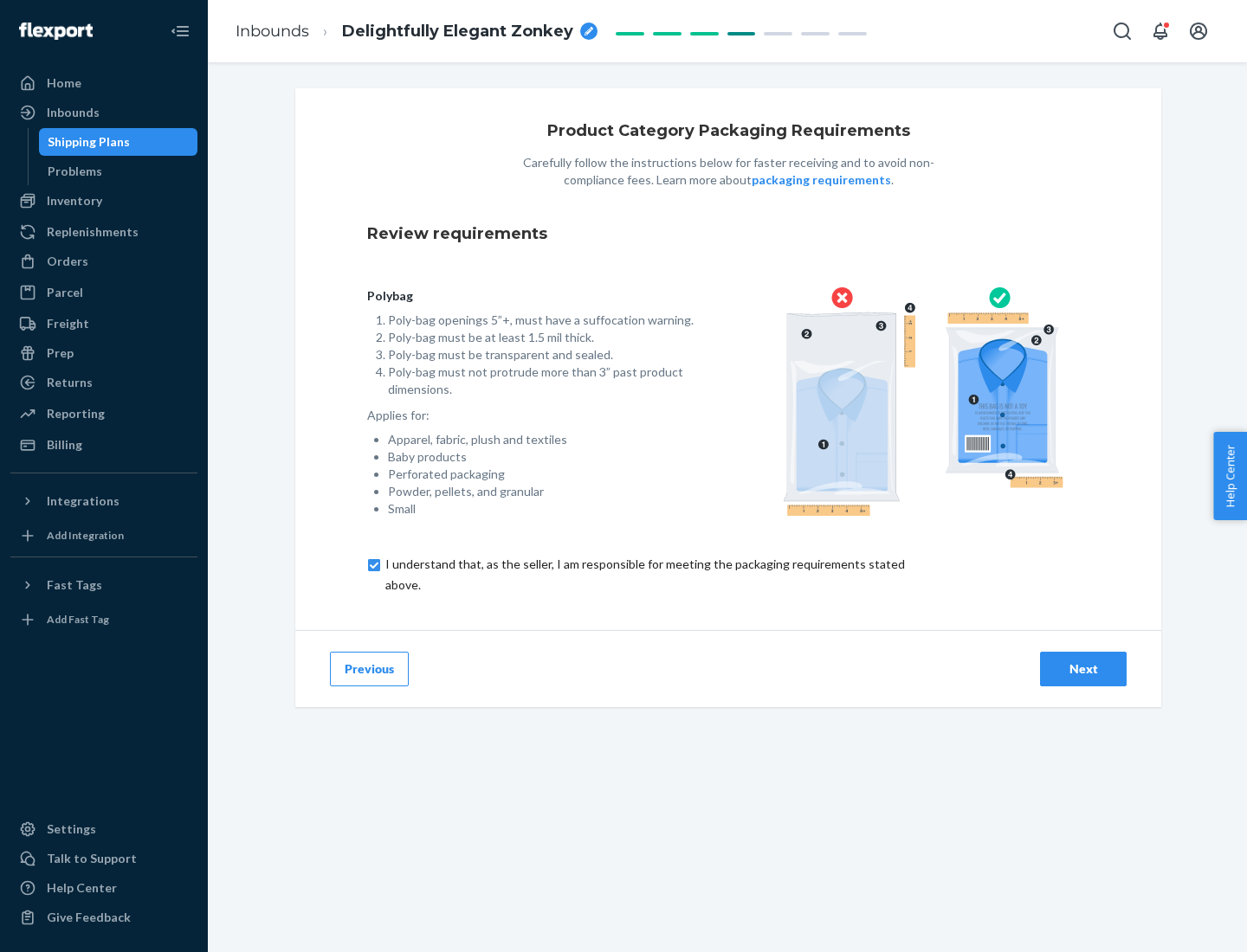
click at [1083, 668] on div "Next" at bounding box center [1083, 669] width 57 height 18
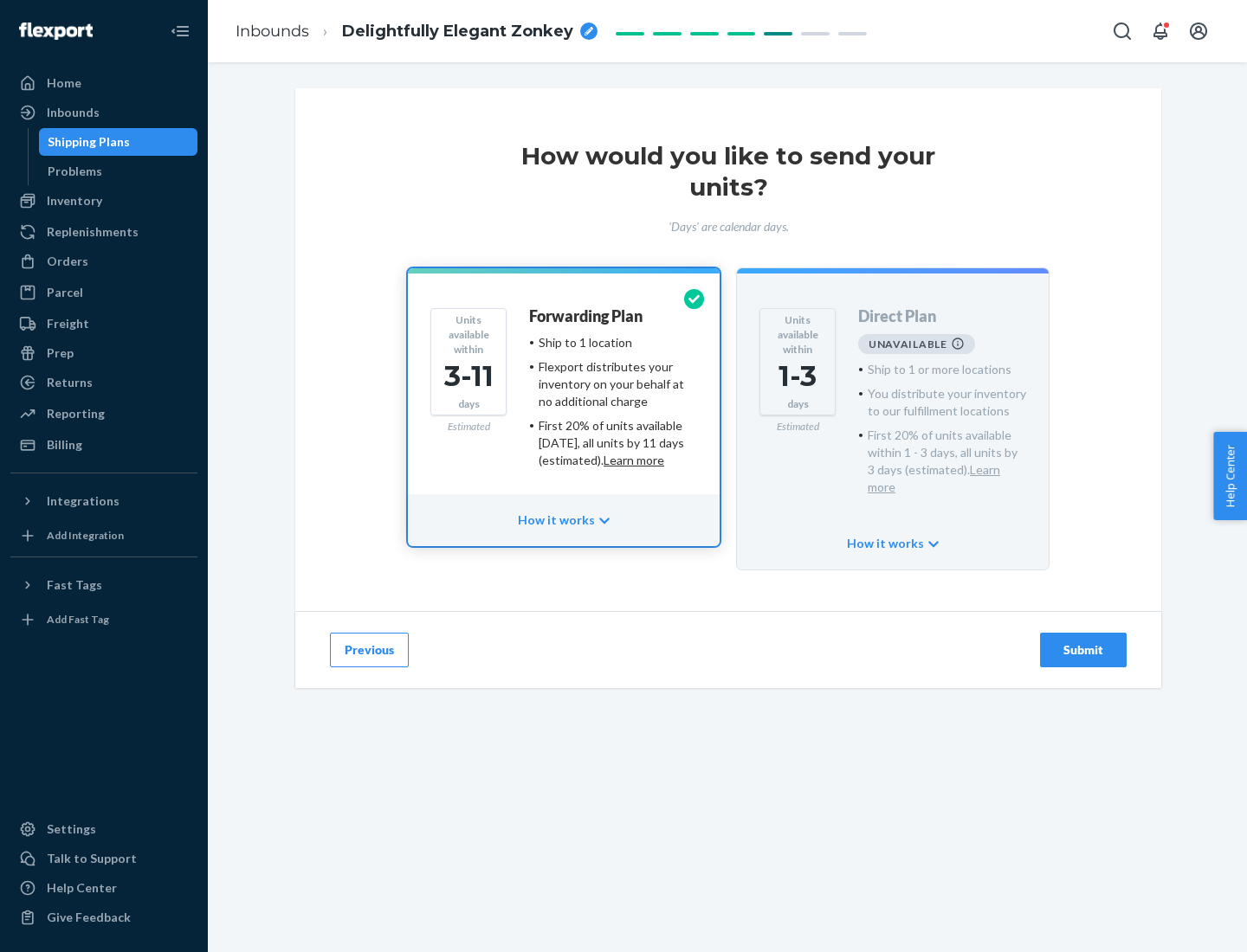
click at [588, 316] on h4 "Forwarding Plan" at bounding box center [585, 317] width 113 height 18
click at [1083, 642] on div "Submit" at bounding box center [1083, 650] width 57 height 18
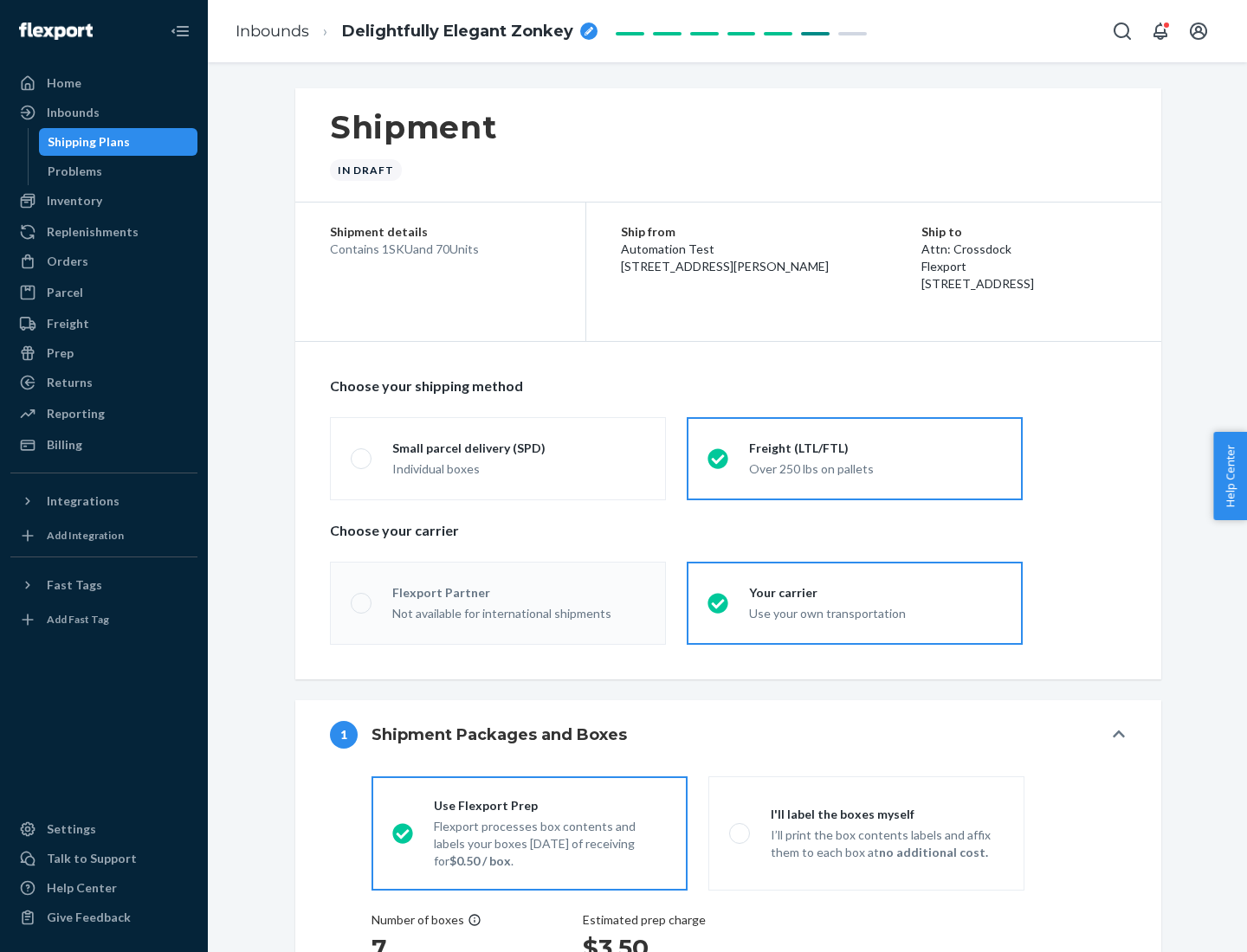
radio input "true"
radio input "false"
radio input "true"
radio input "false"
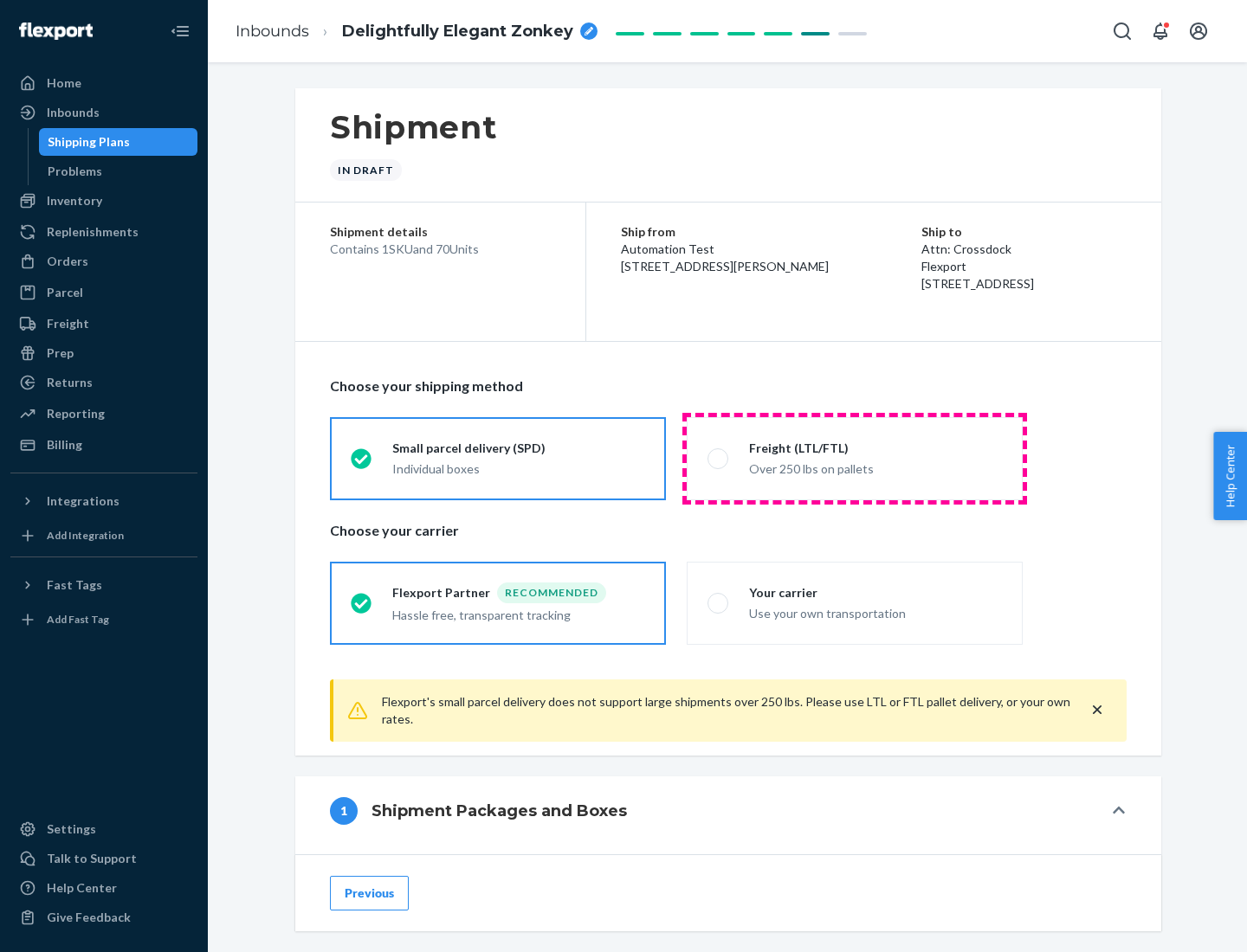
click at [855, 458] on div "Over 250 lbs on pallets" at bounding box center [875, 467] width 253 height 21
click at [719, 458] on input "Freight (LTL/FTL) Over 250 lbs on pallets" at bounding box center [713, 458] width 11 height 11
radio input "true"
radio input "false"
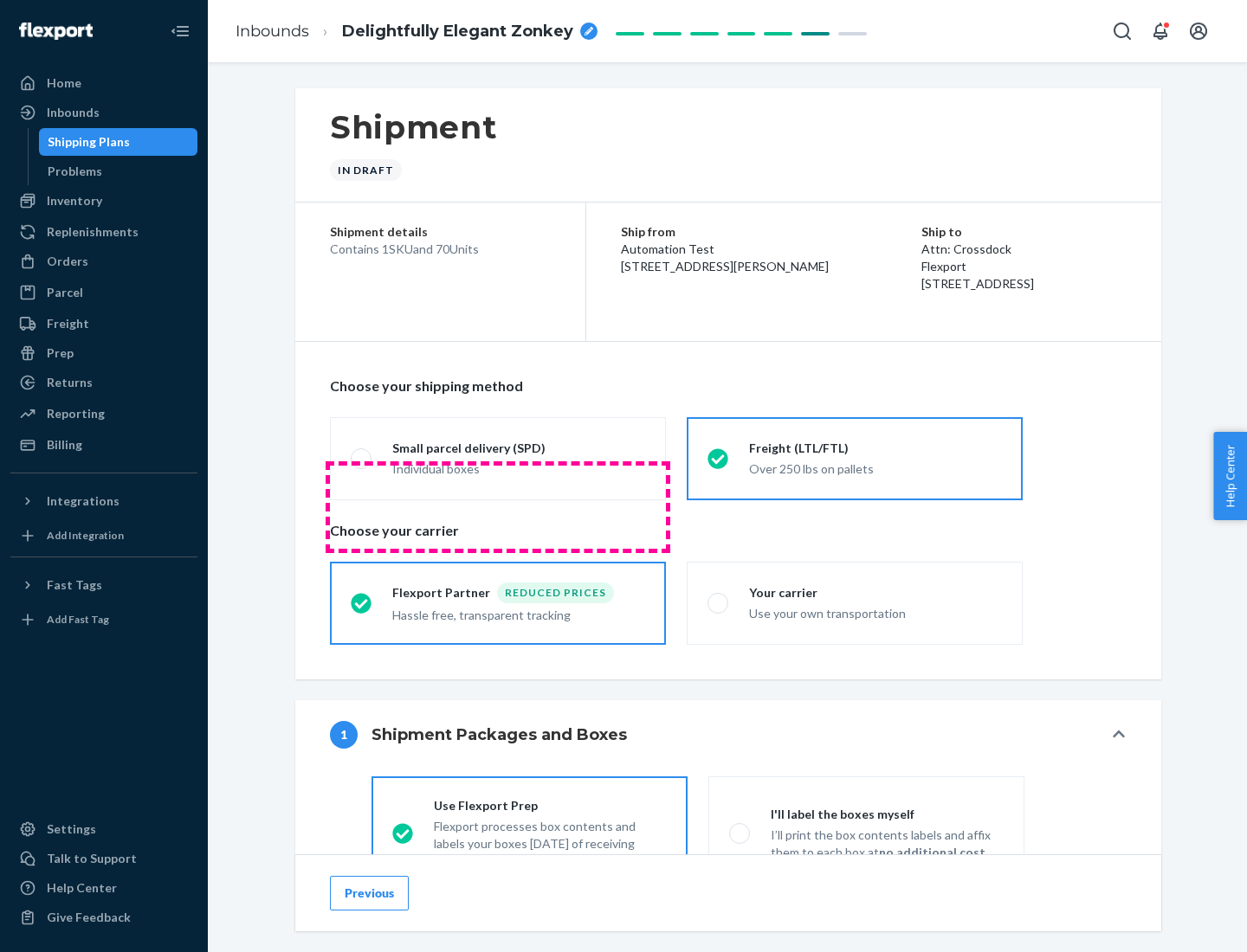
scroll to position [96, 0]
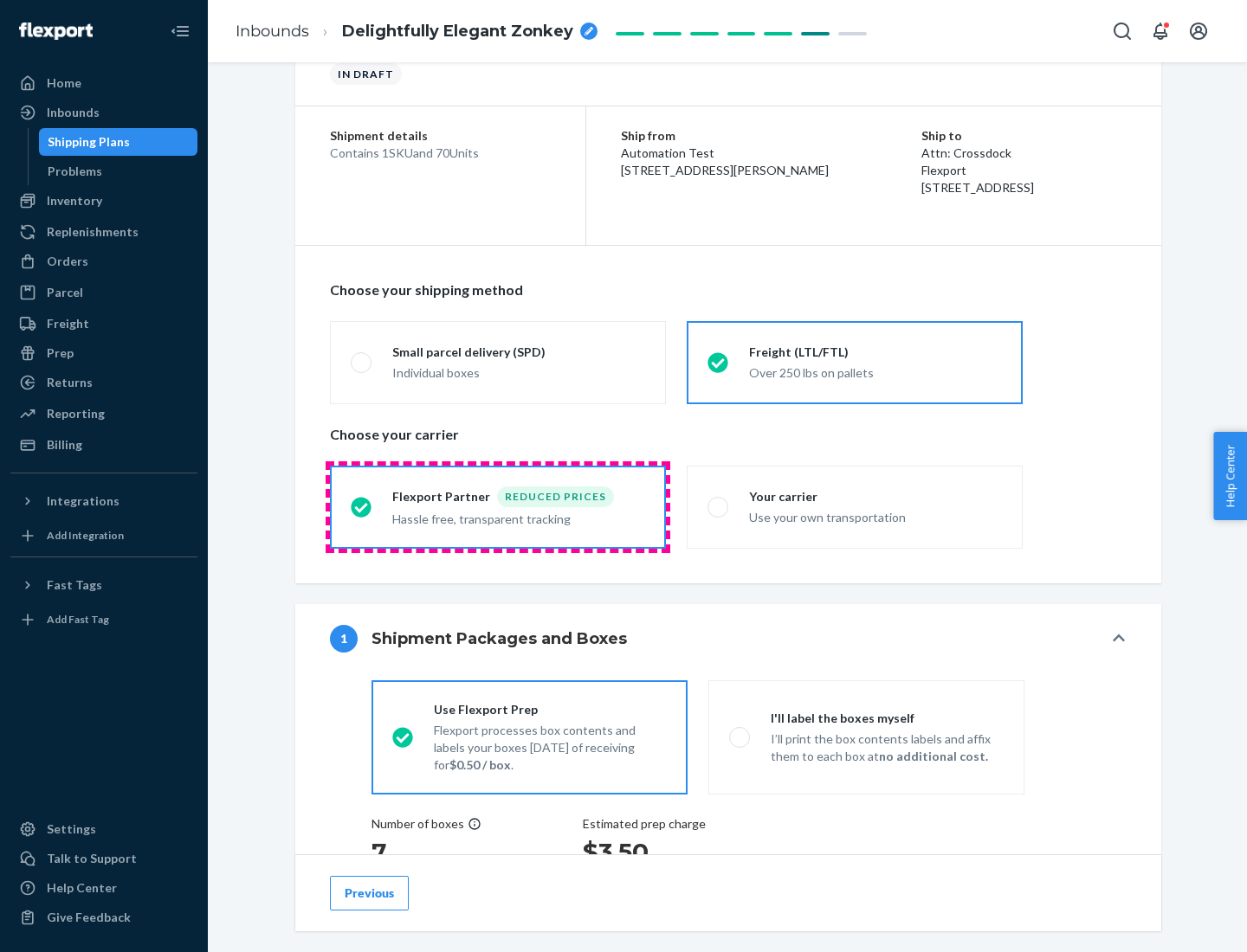
click at [498, 508] on div "Hassle free, transparent tracking" at bounding box center [518, 518] width 253 height 21
click at [362, 507] on input "Flexport Partner Reduced prices Hassle free, transparent tracking" at bounding box center [356, 507] width 11 height 11
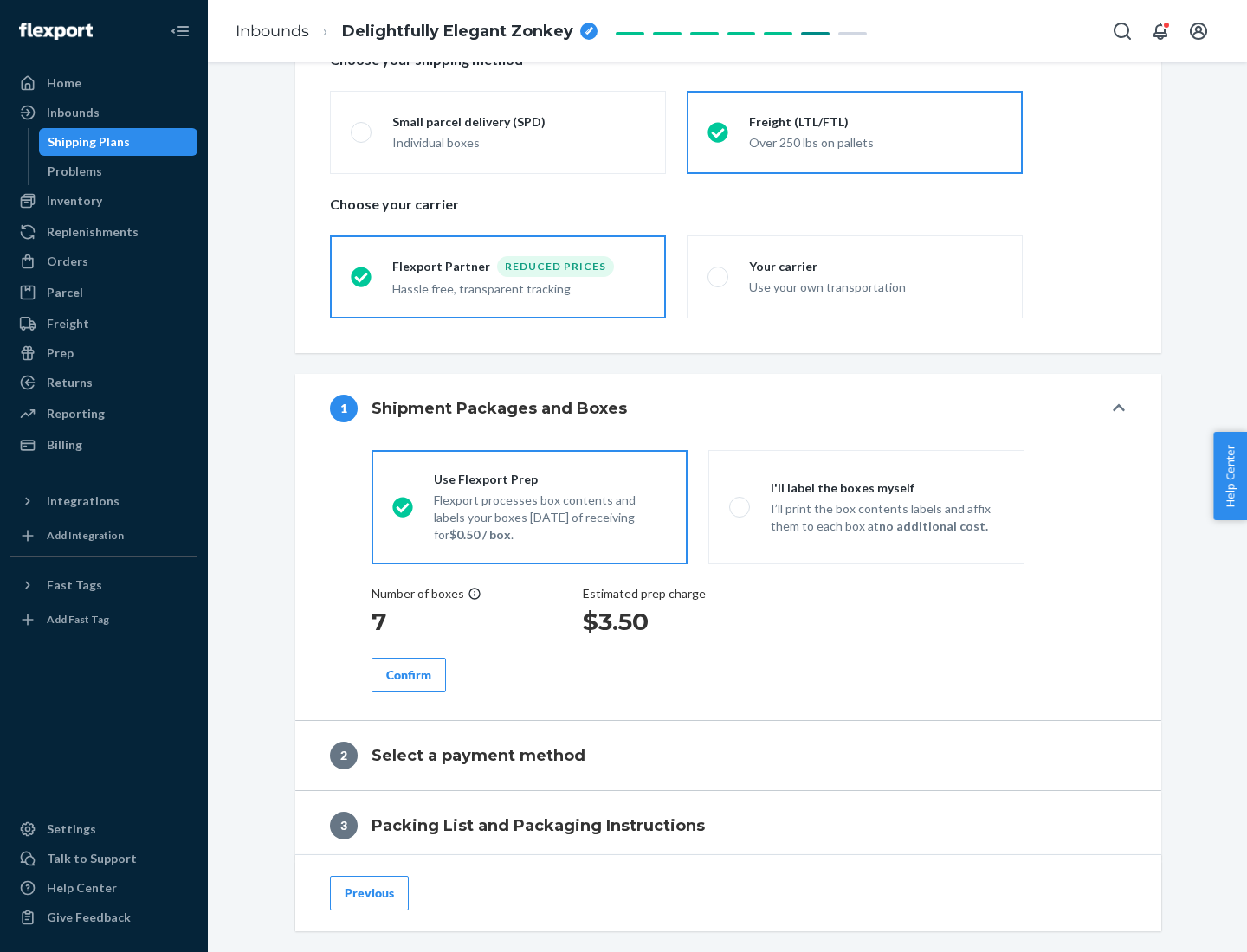
click at [866, 507] on p "I’ll print the box contents labels and affix them to each box at no additional …" at bounding box center [887, 517] width 233 height 34
click at [740, 507] on input "I'll label the boxes myself I’ll print the box contents labels and affix them t…" at bounding box center [734, 507] width 11 height 11
radio input "true"
radio input "false"
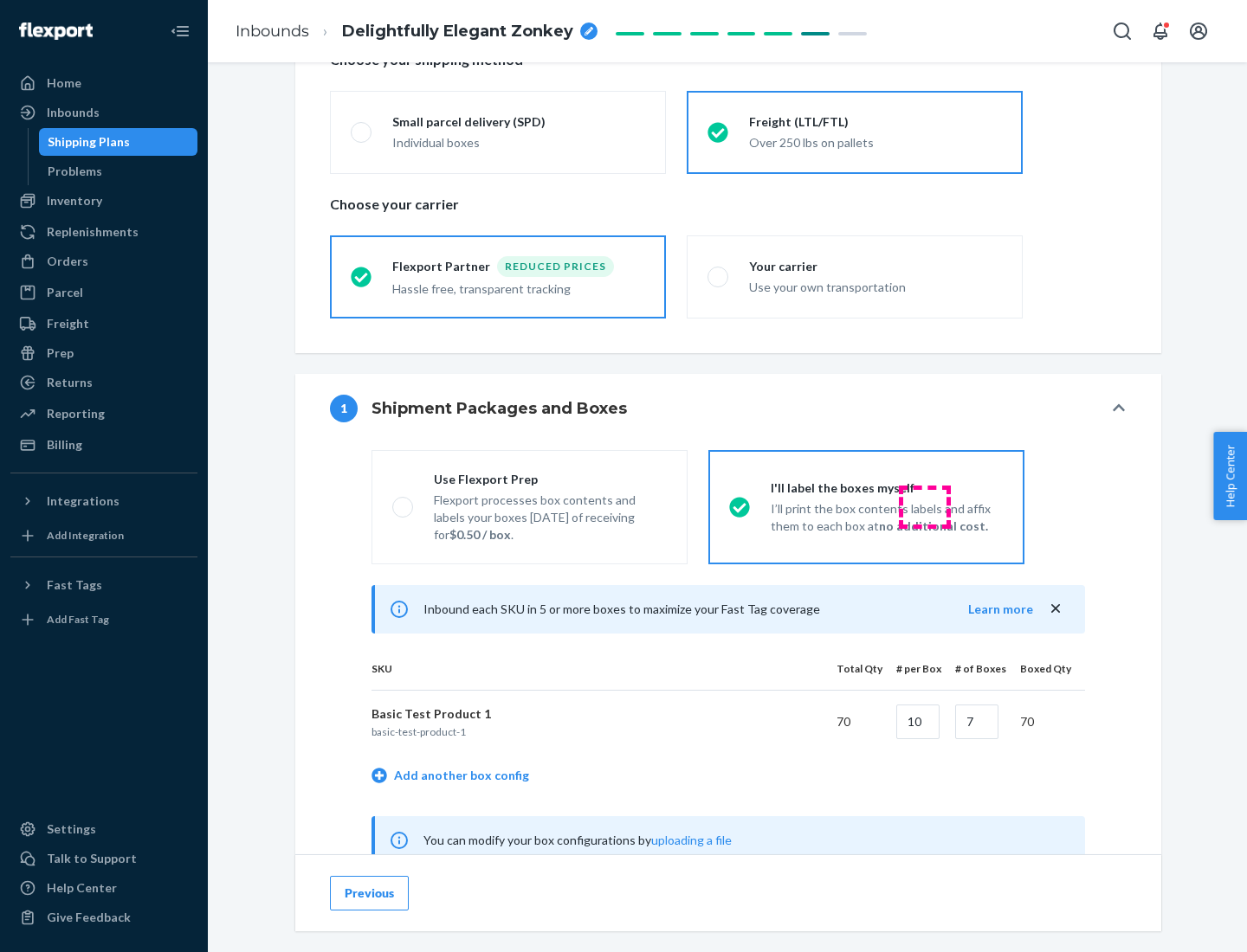
scroll to position [541, 0]
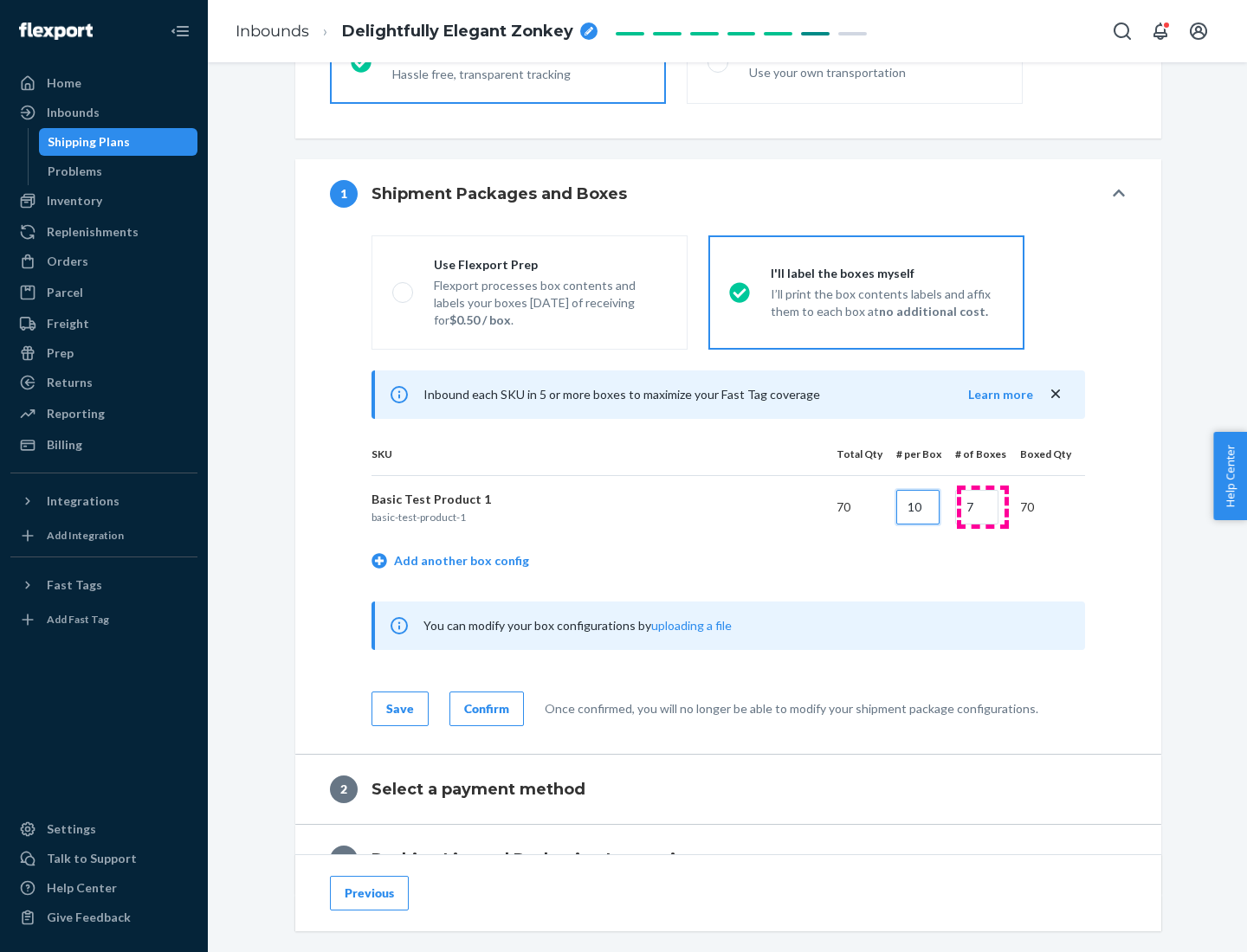
type input "10"
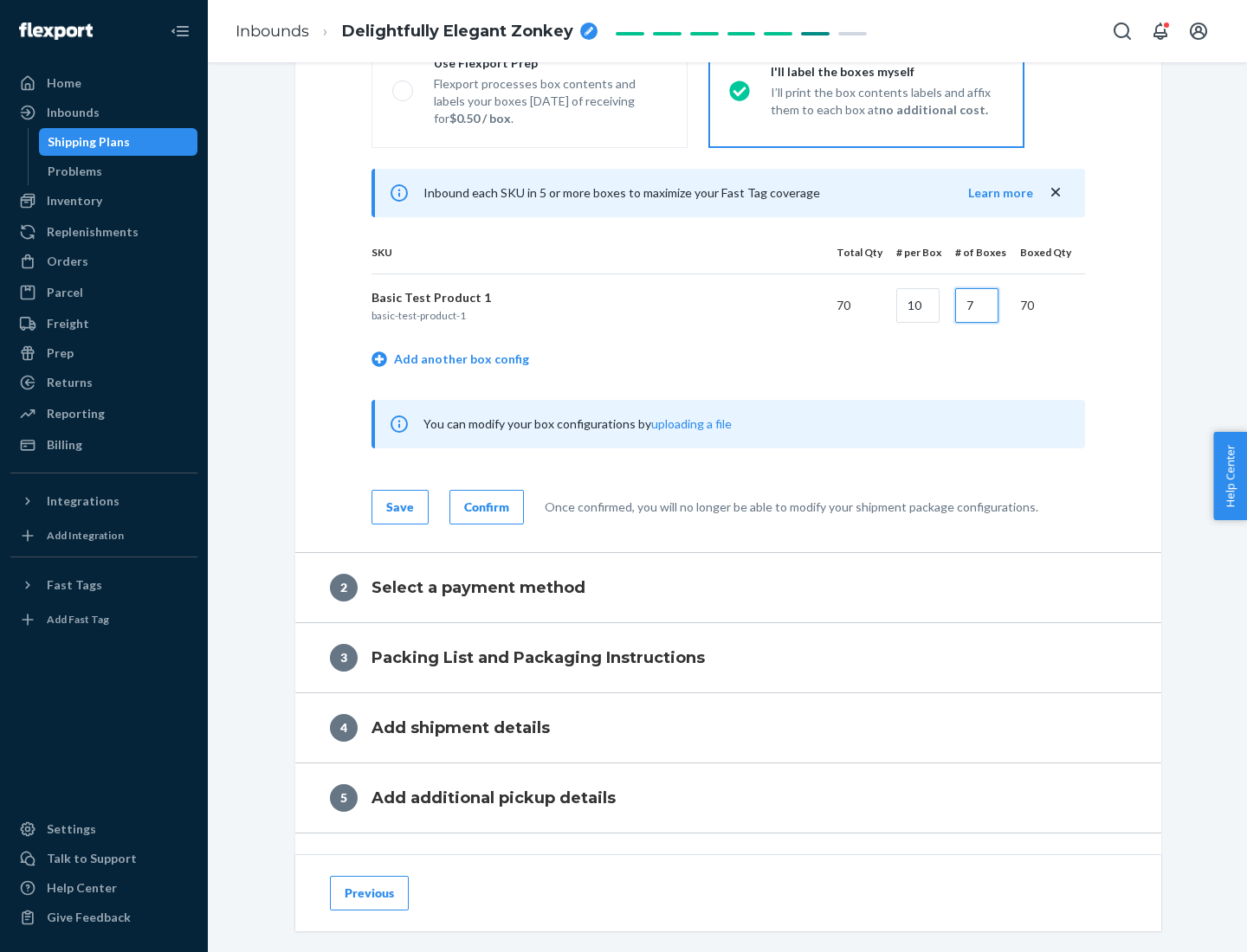
type input "7"
click at [484, 507] on div "Confirm" at bounding box center [486, 508] width 45 height 18
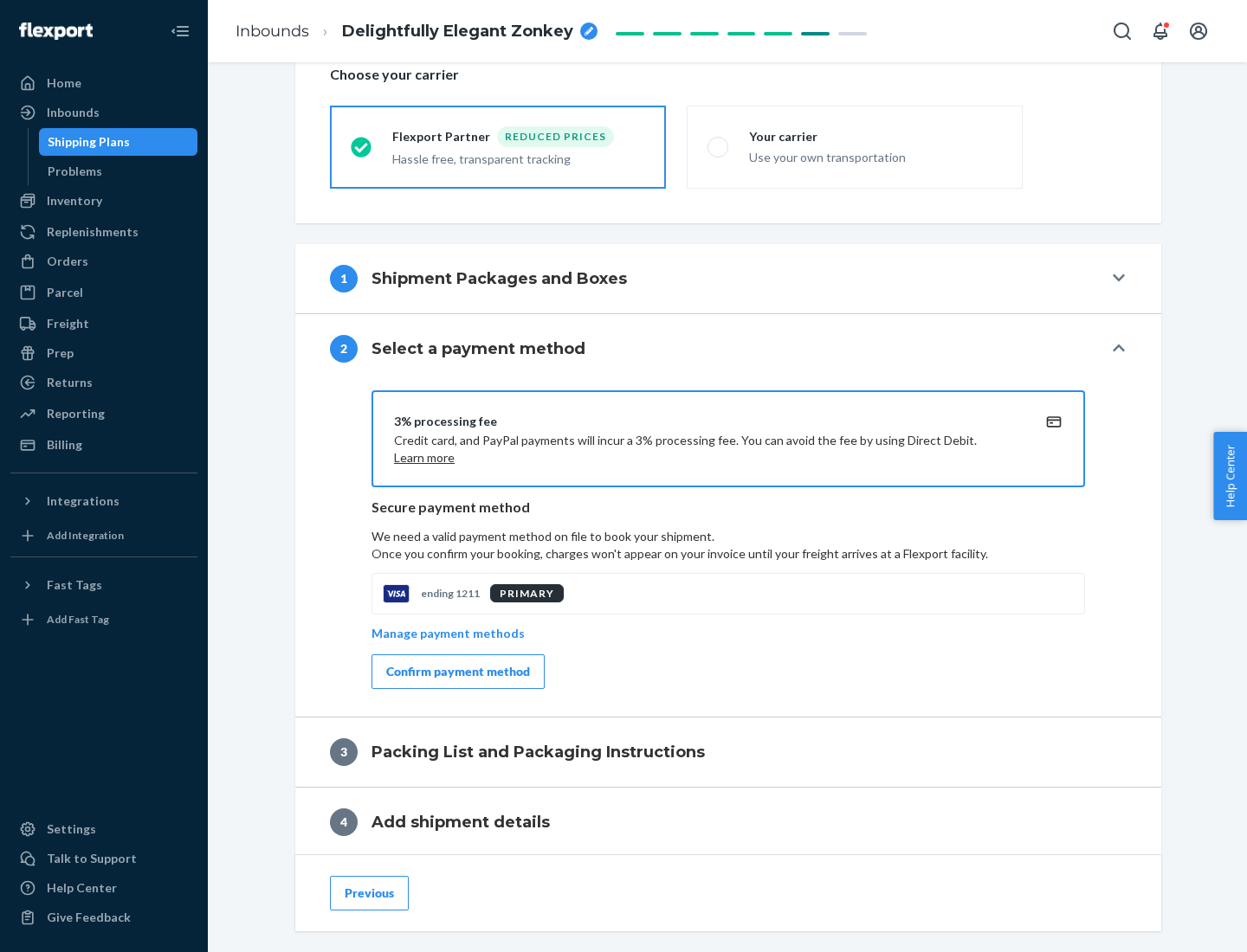
scroll to position [621, 0]
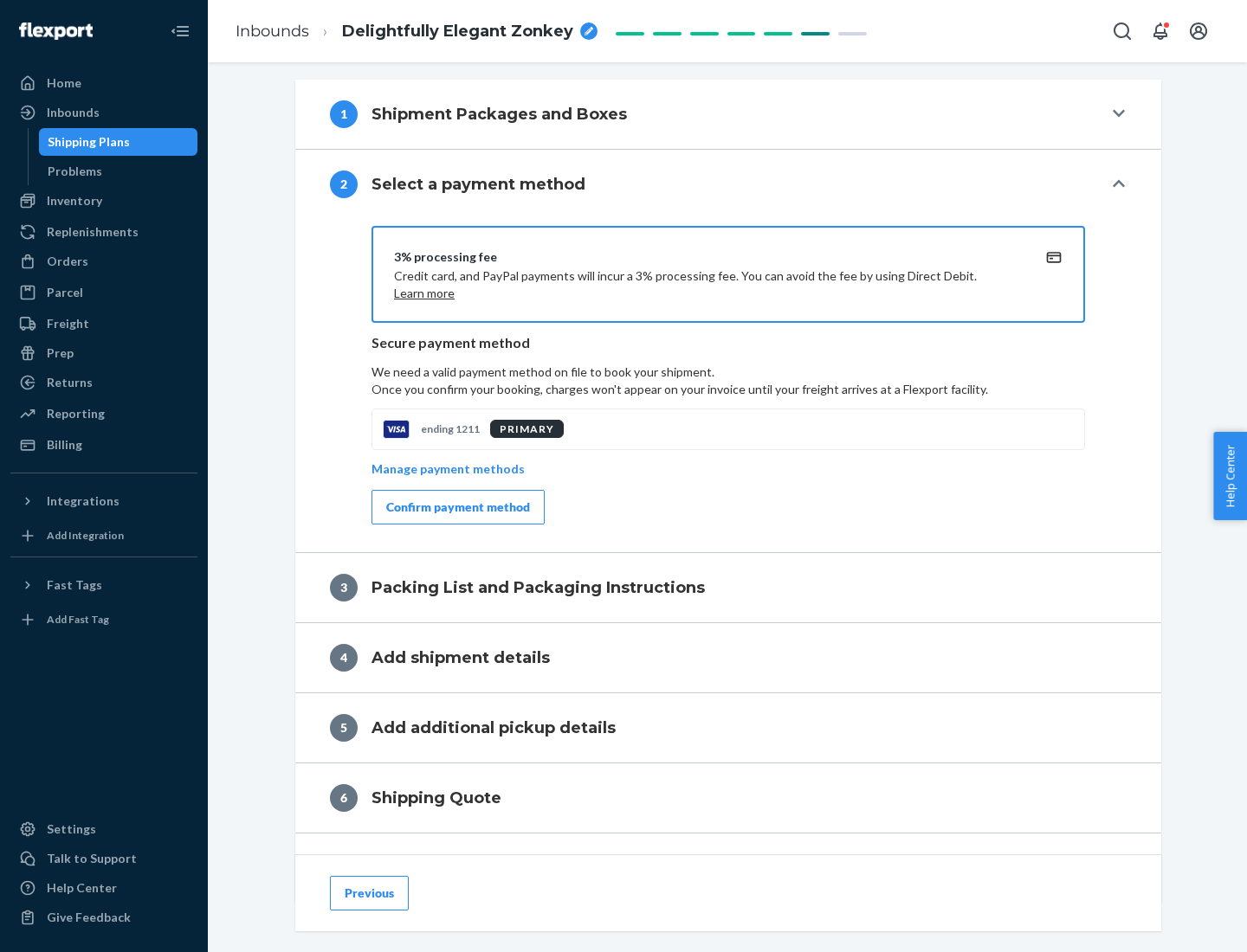
click at [456, 508] on div "Confirm payment method" at bounding box center [458, 508] width 144 height 18
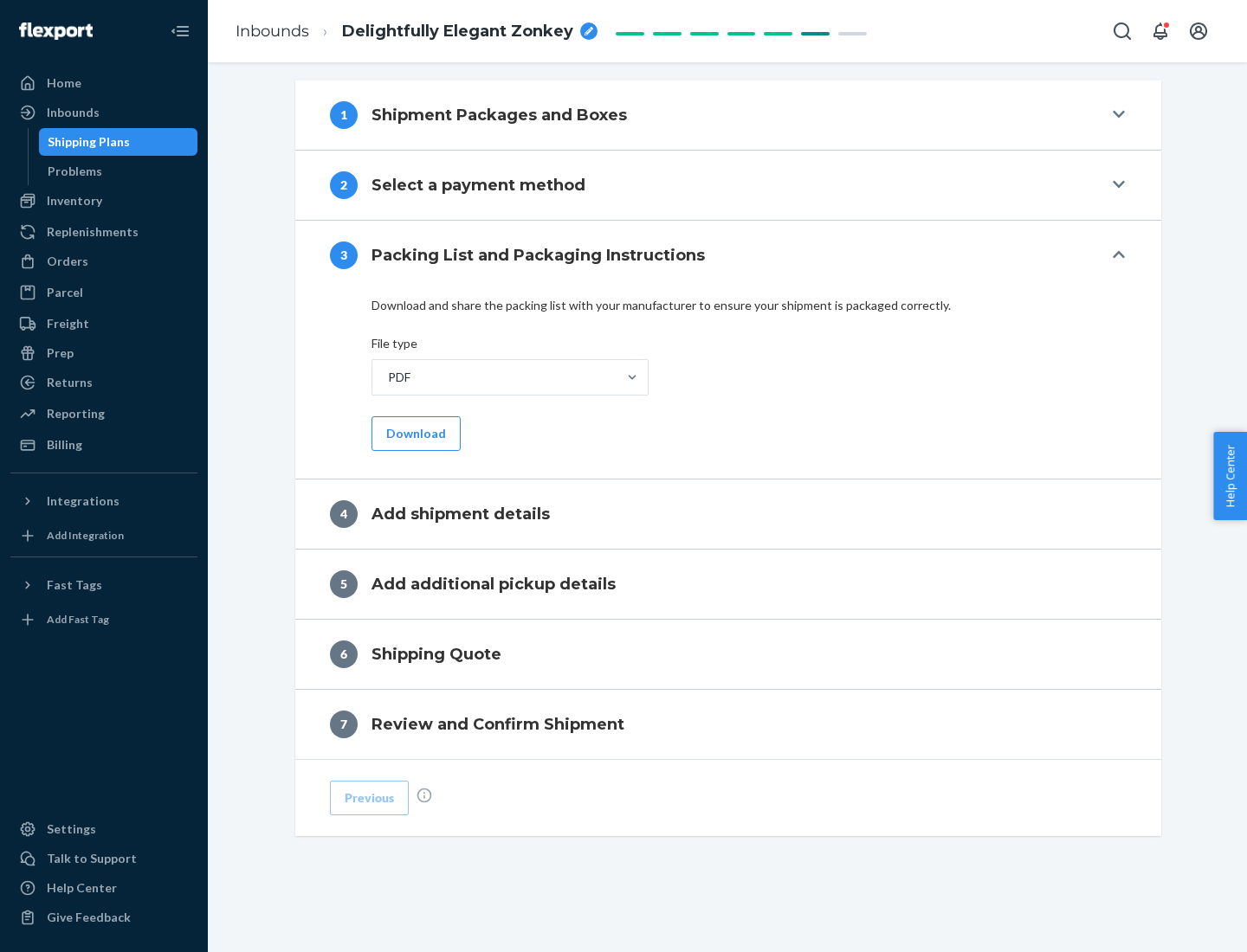
scroll to position [546, 0]
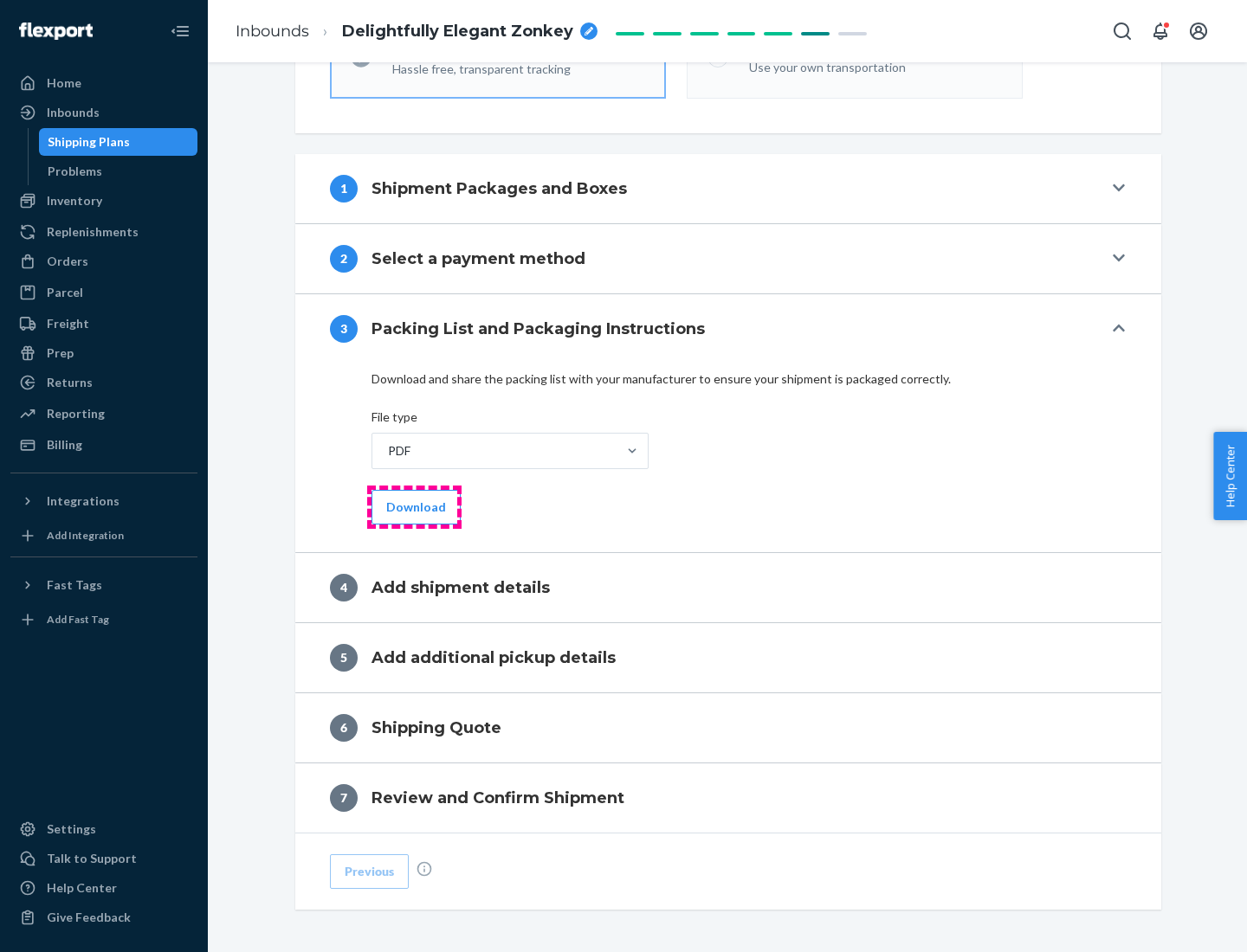
click at [414, 507] on button "Download" at bounding box center [417, 507] width 89 height 34
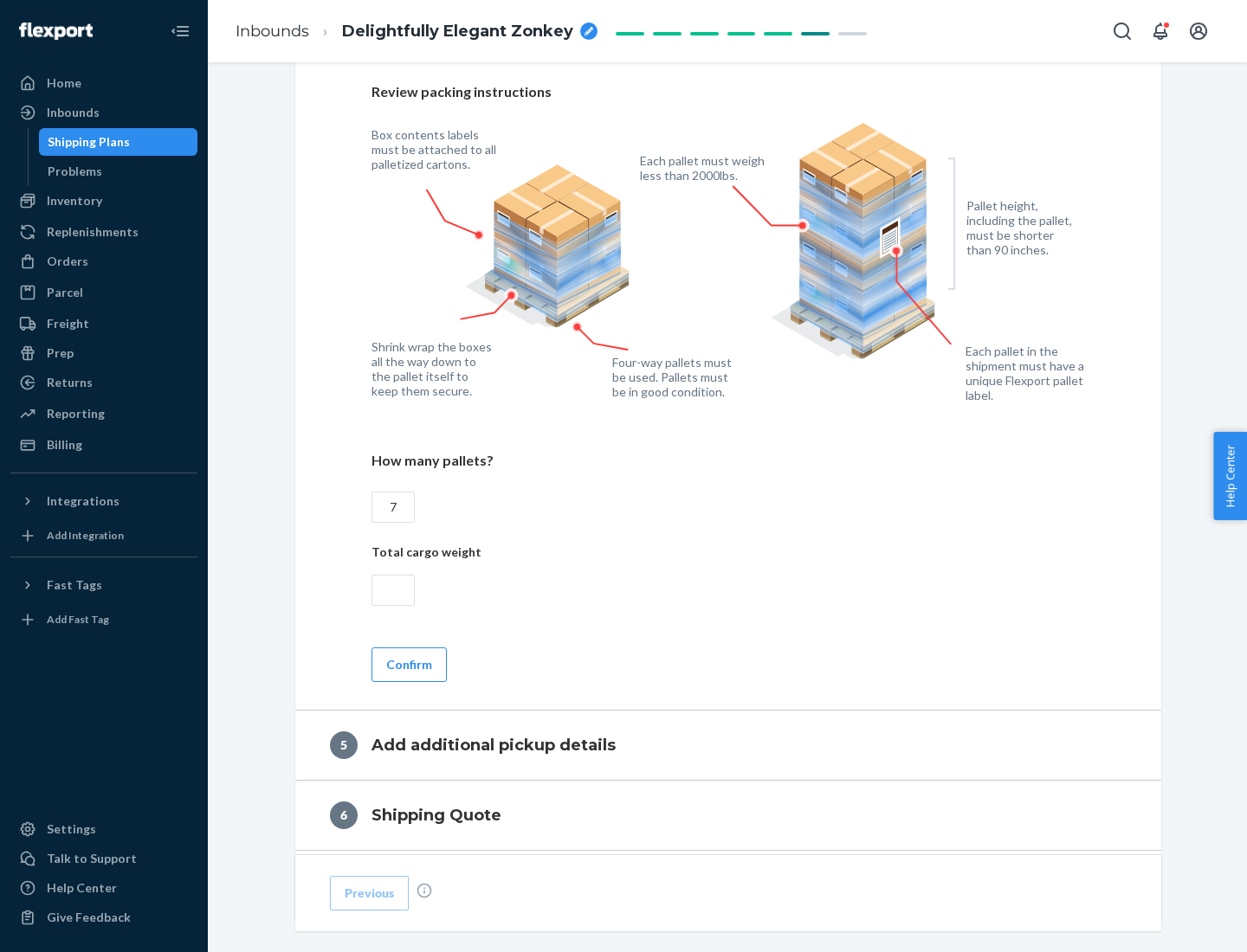
scroll to position [1124, 0]
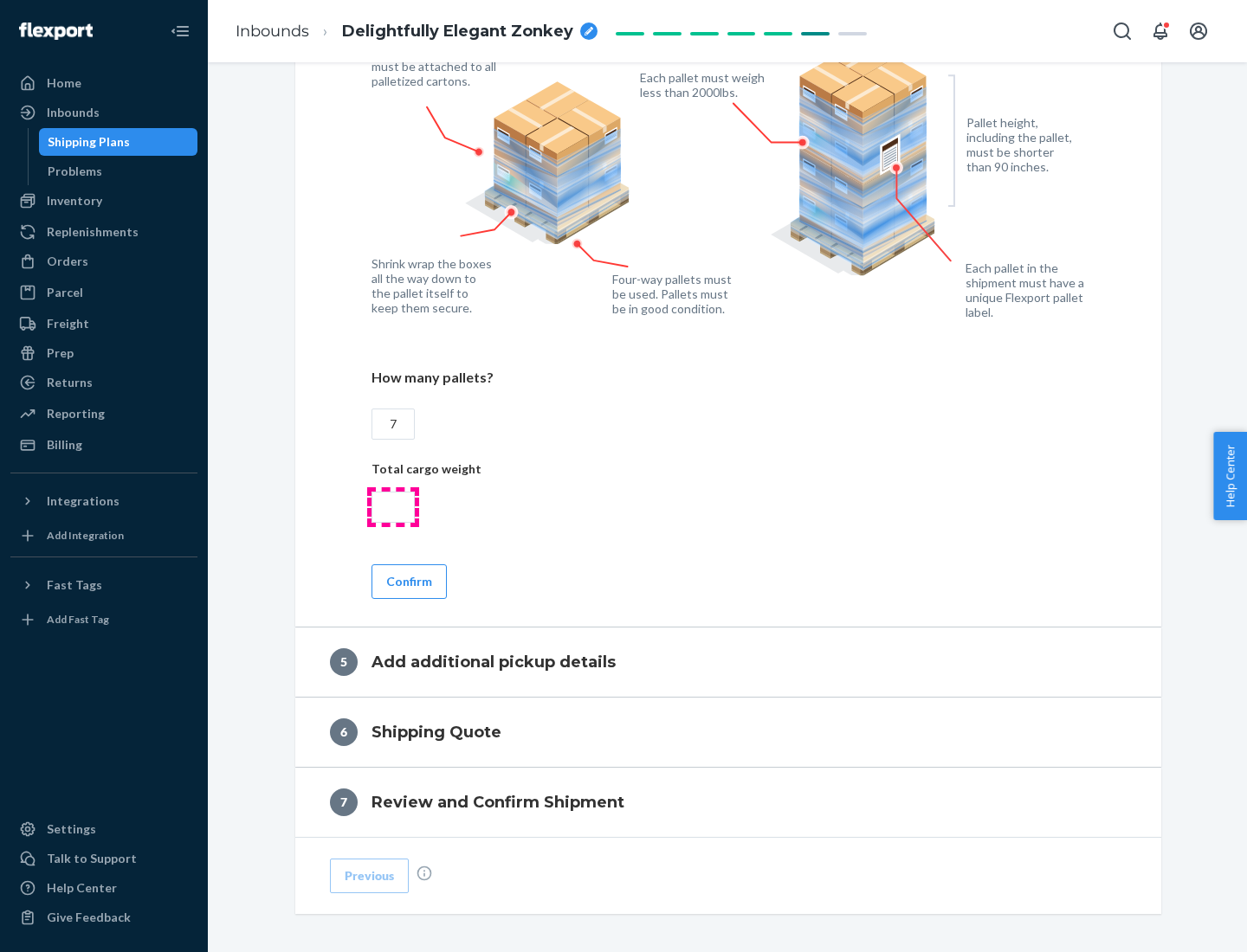
type input "7"
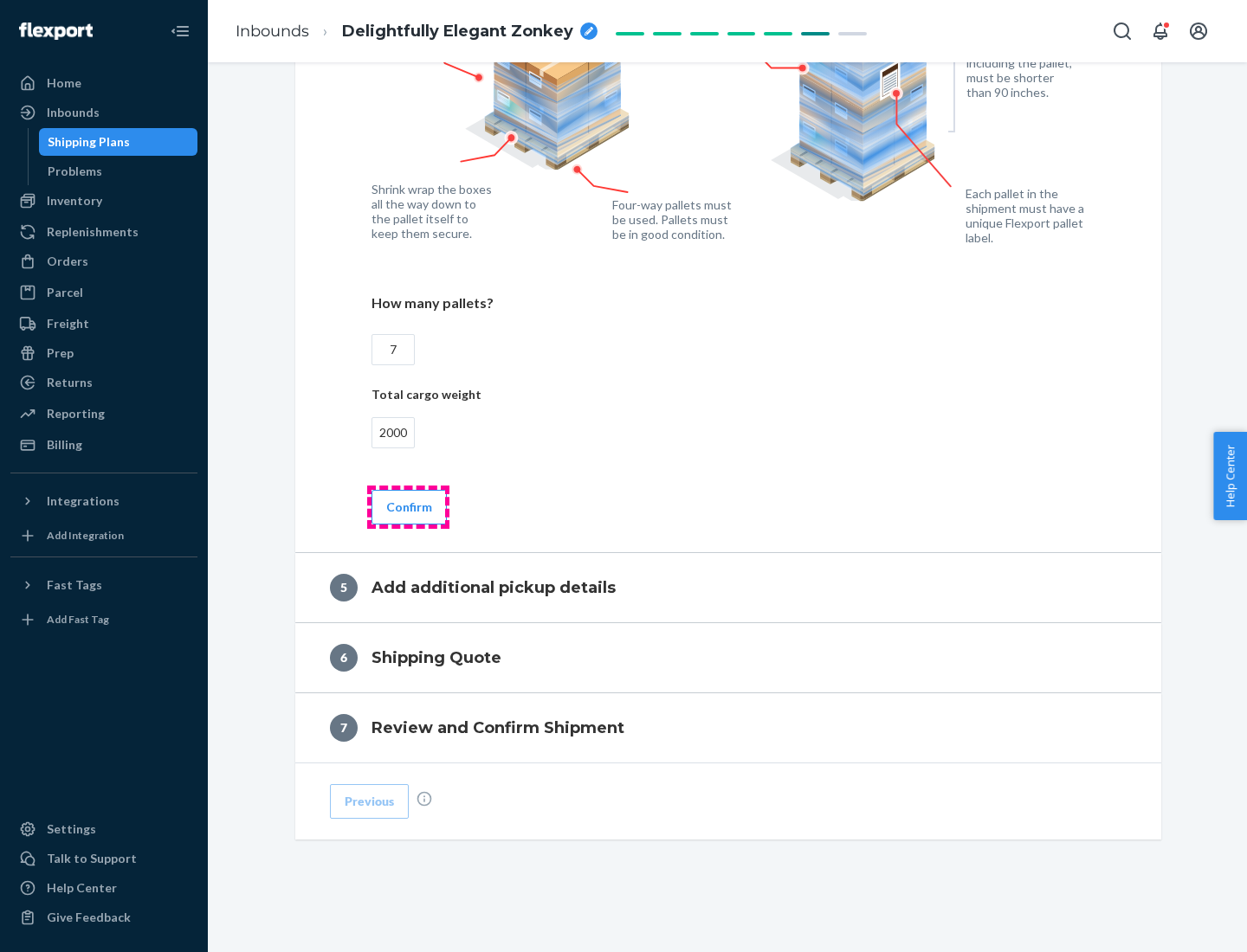
type input "2000"
click at [408, 507] on button "Confirm" at bounding box center [410, 507] width 75 height 34
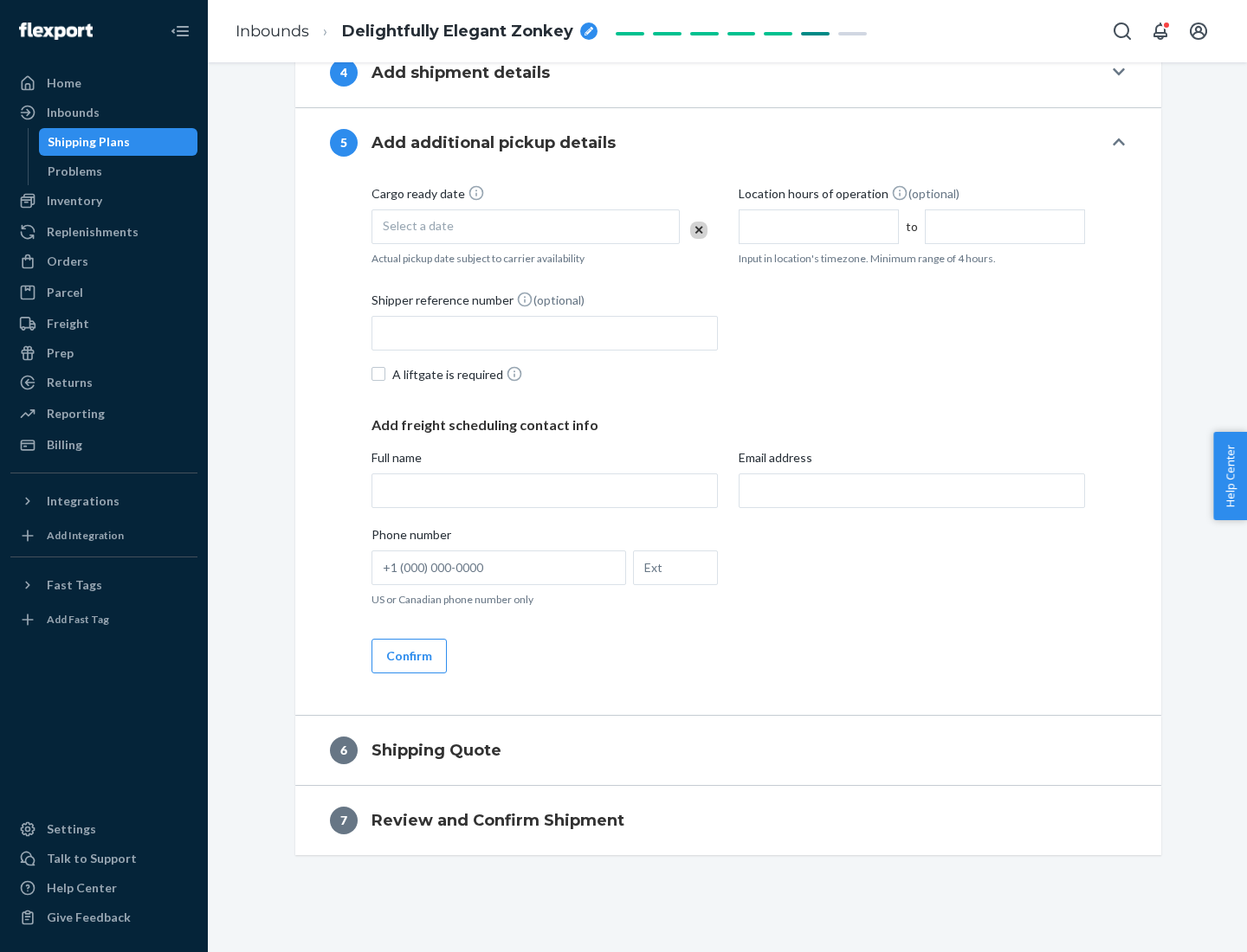
scroll to position [592, 0]
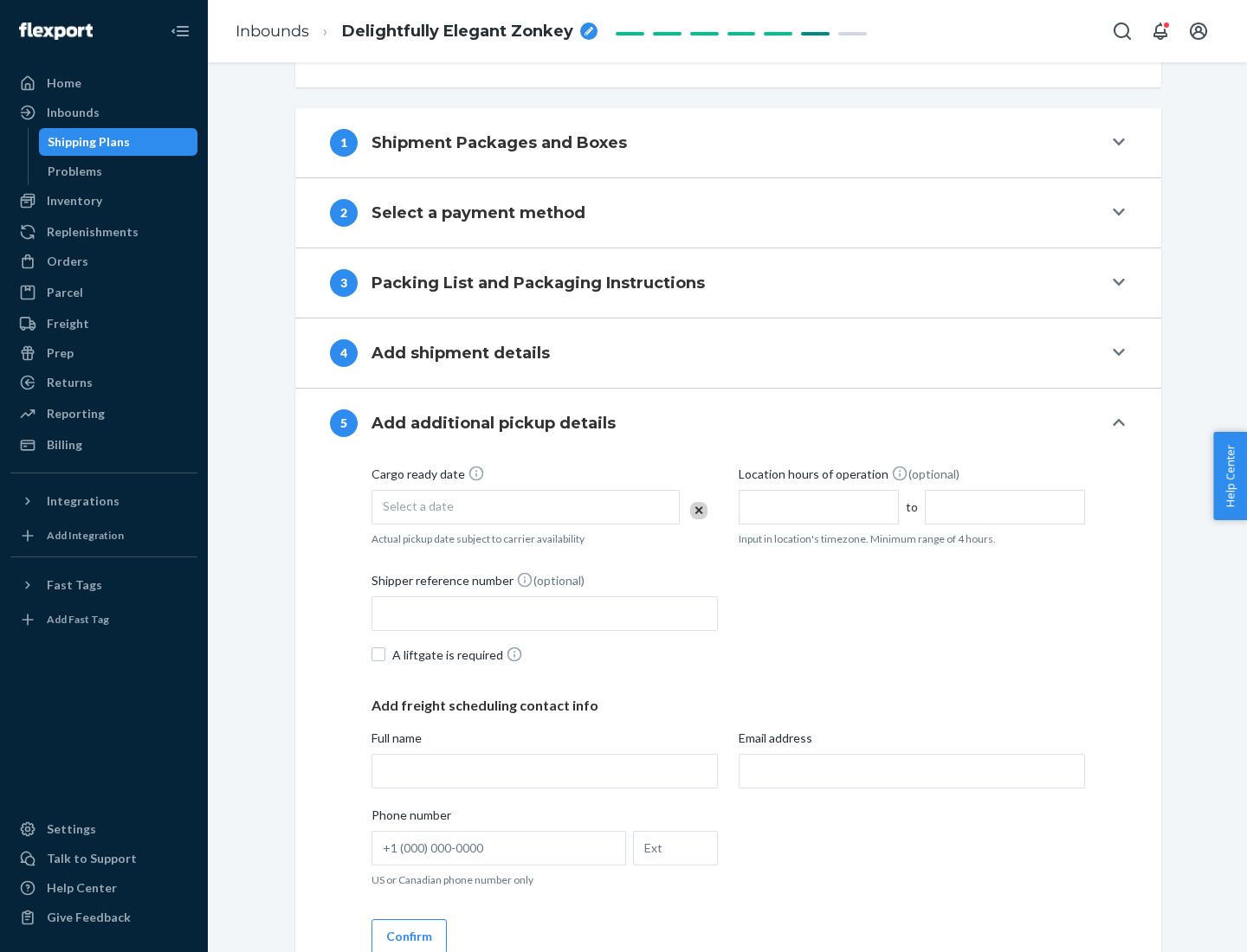
click at [525, 507] on div "Select a date" at bounding box center [526, 507] width 309 height 34
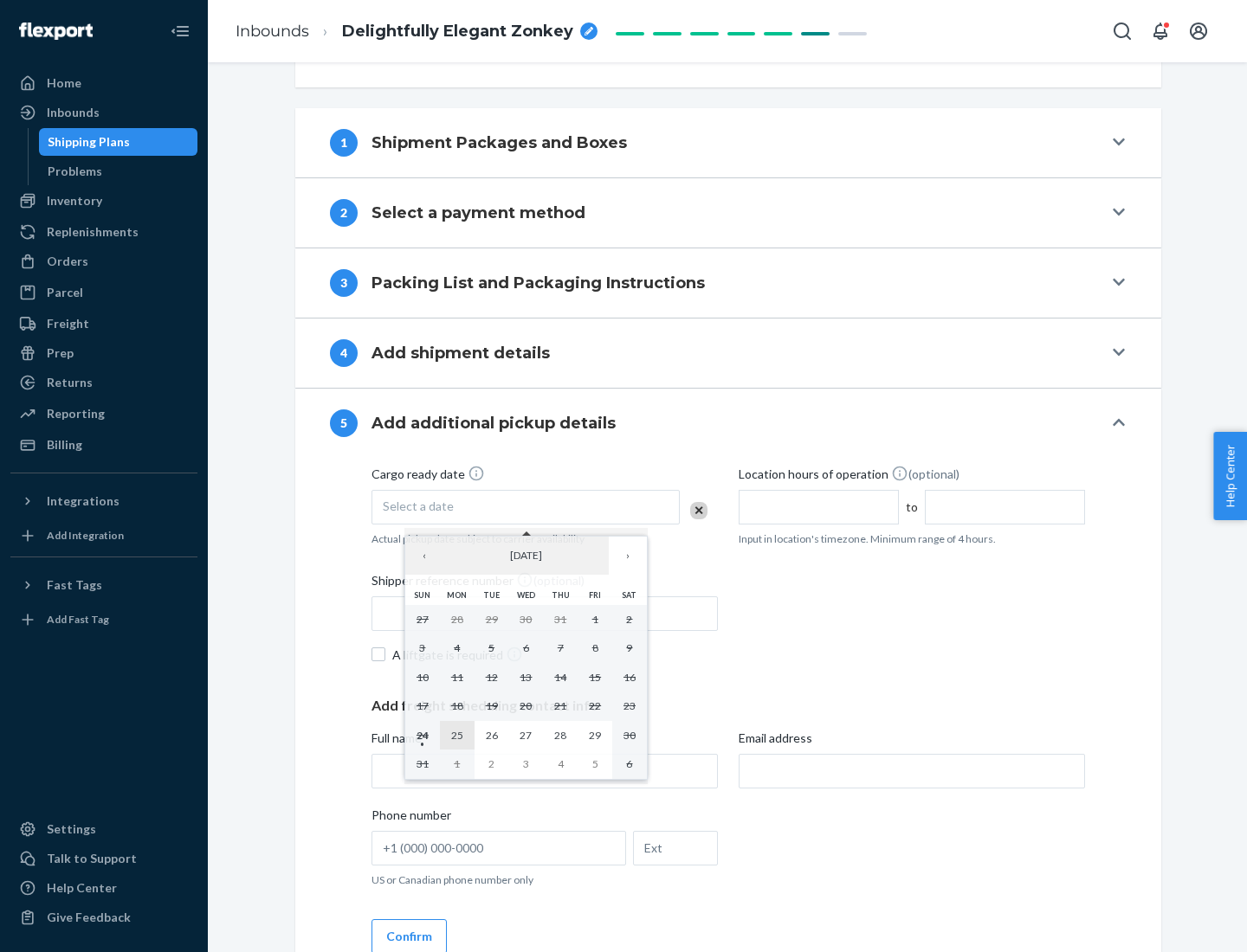
click at [456, 735] on abbr "25" at bounding box center [457, 735] width 12 height 13
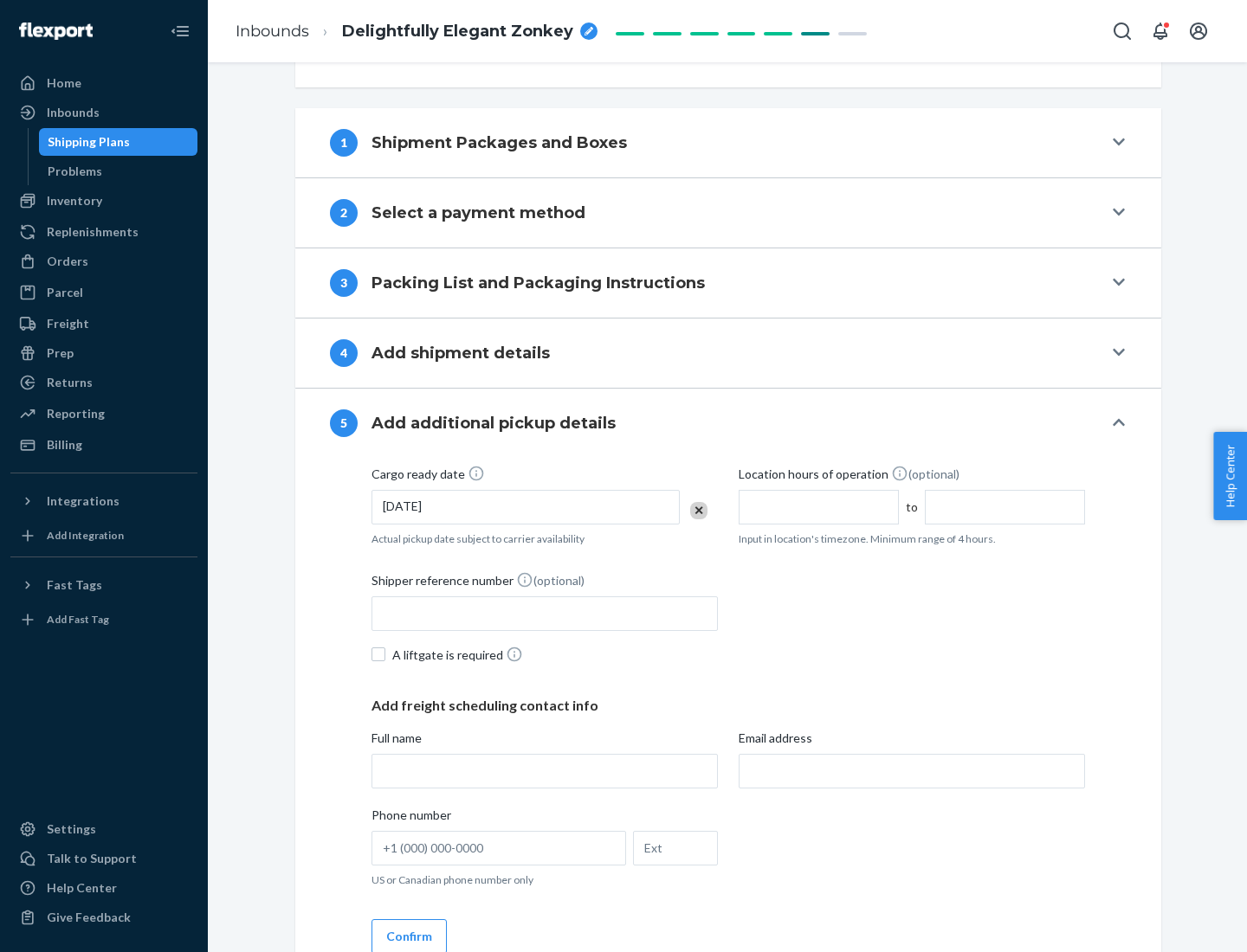
scroll to position [856, 0]
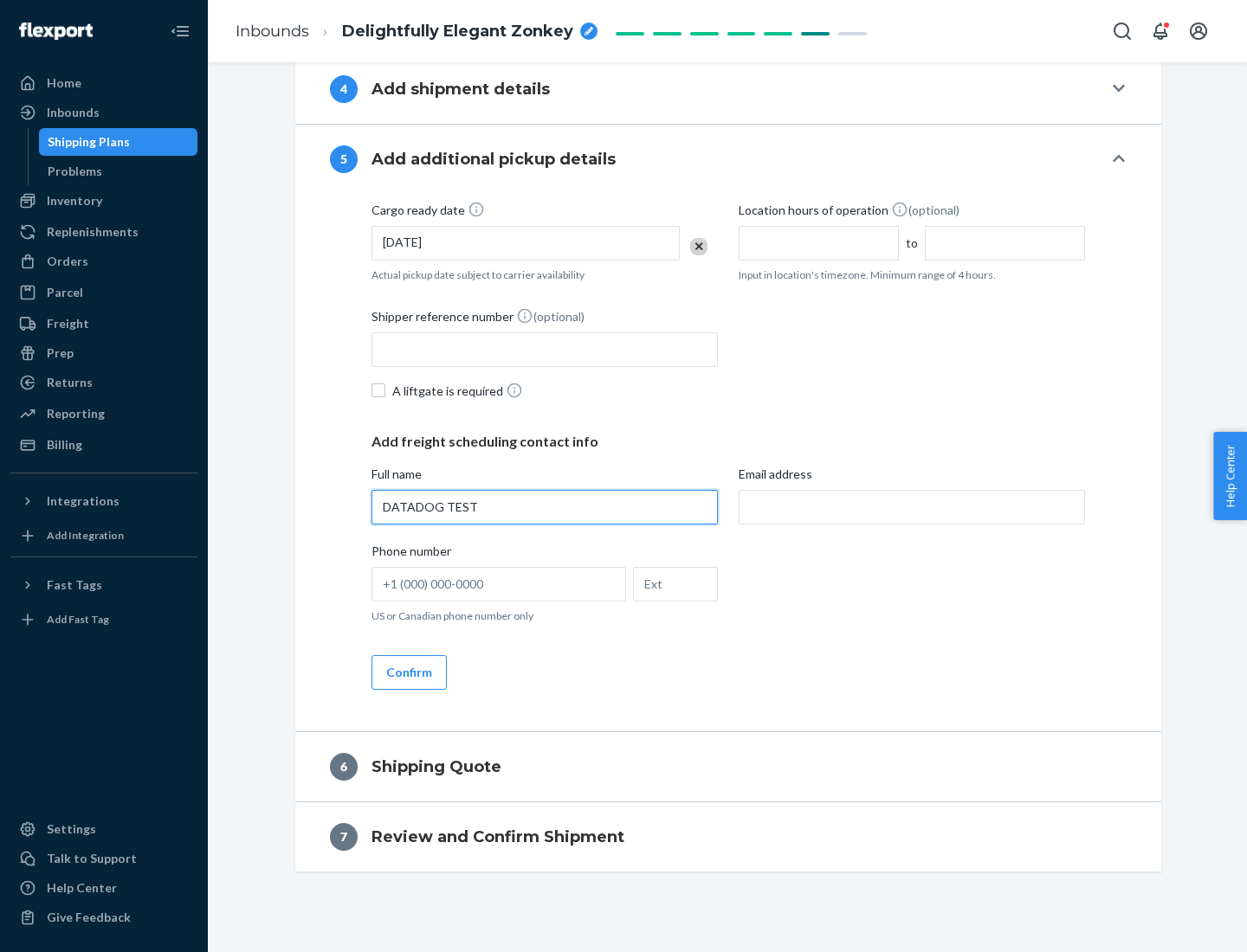
type input "DATADOG TEST"
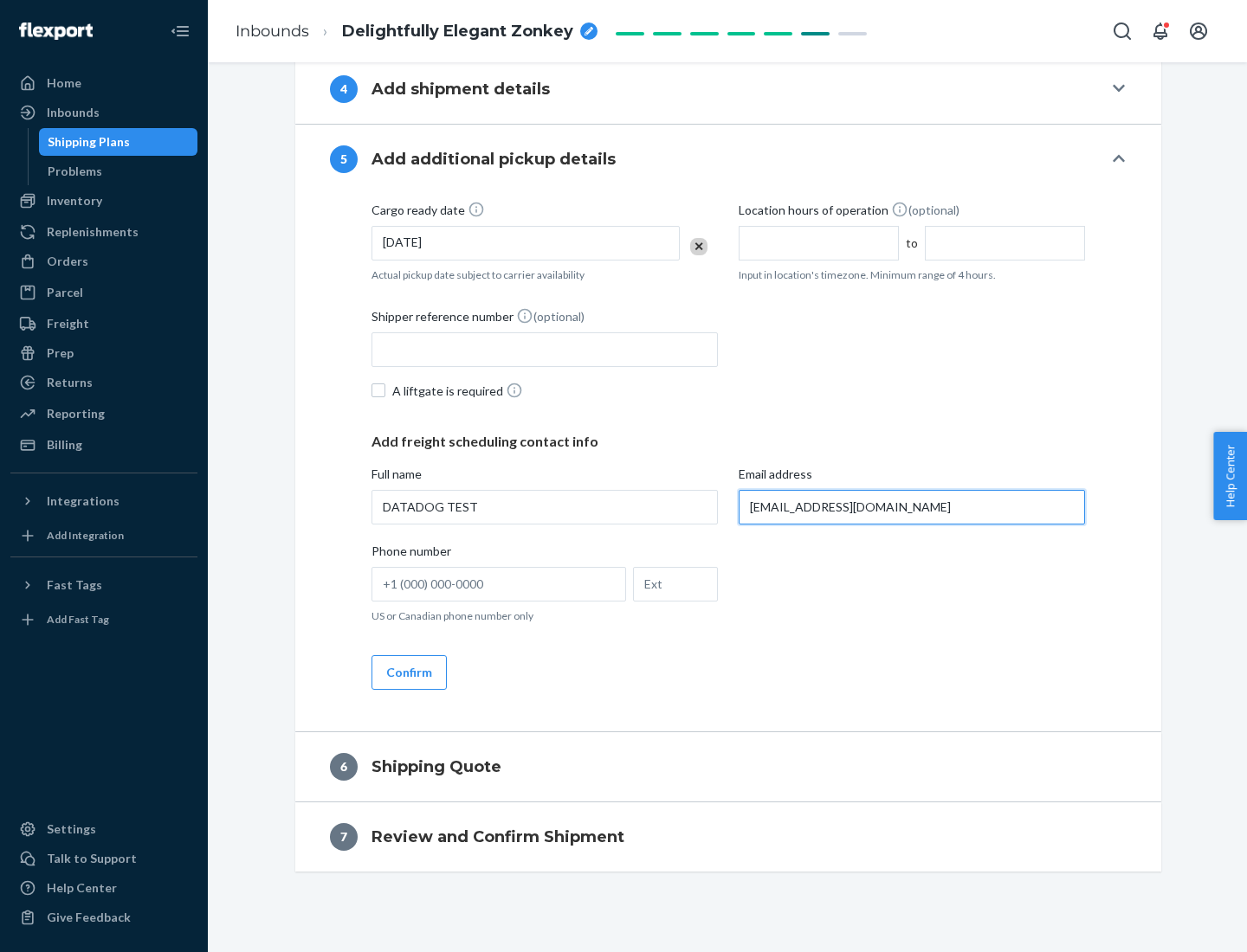
scroll to position [872, 0]
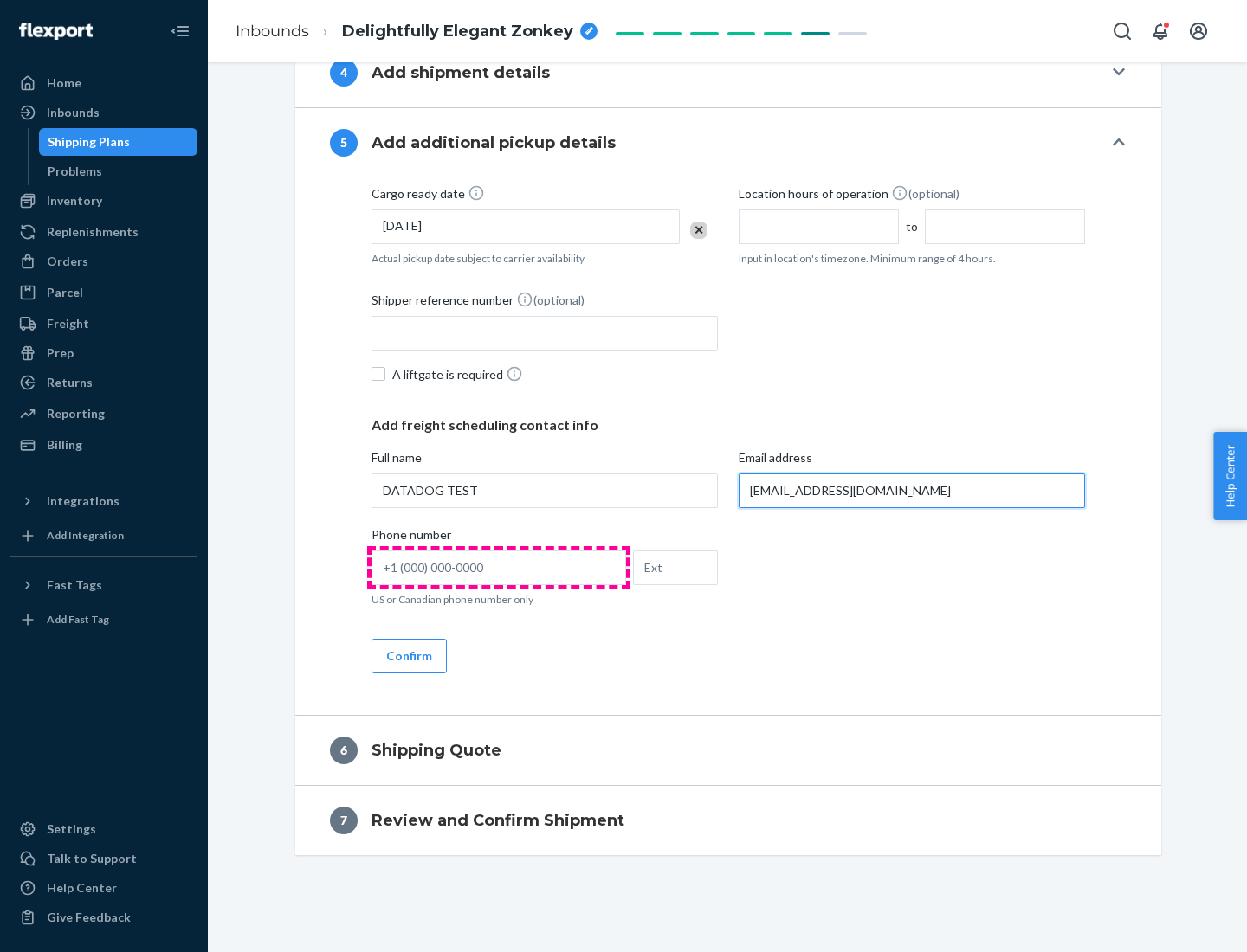
type input "[EMAIL_ADDRESS][DOMAIN_NAME]"
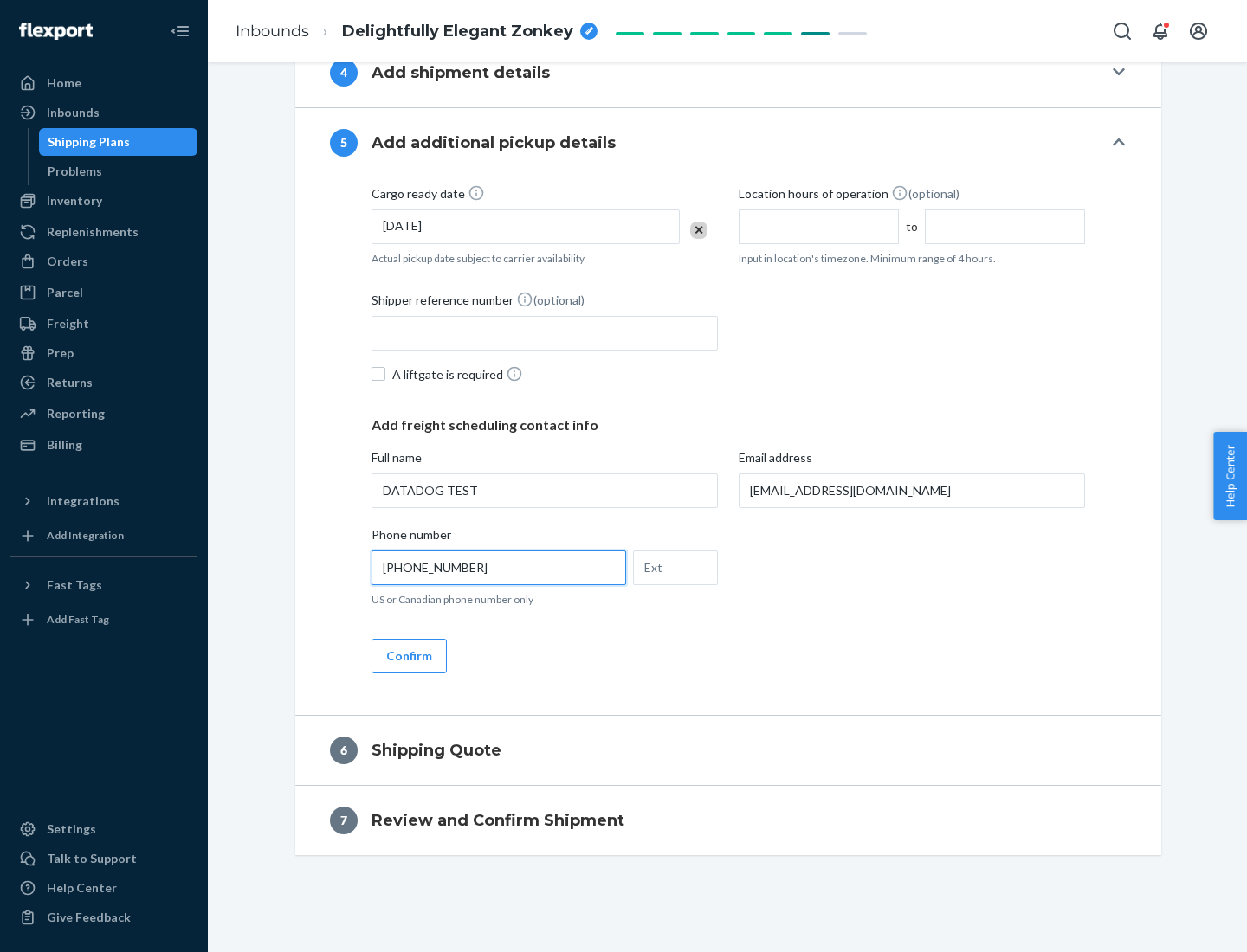
type input "[PHONE_NUMBER]"
click at [408, 656] on button "Confirm" at bounding box center [410, 656] width 75 height 34
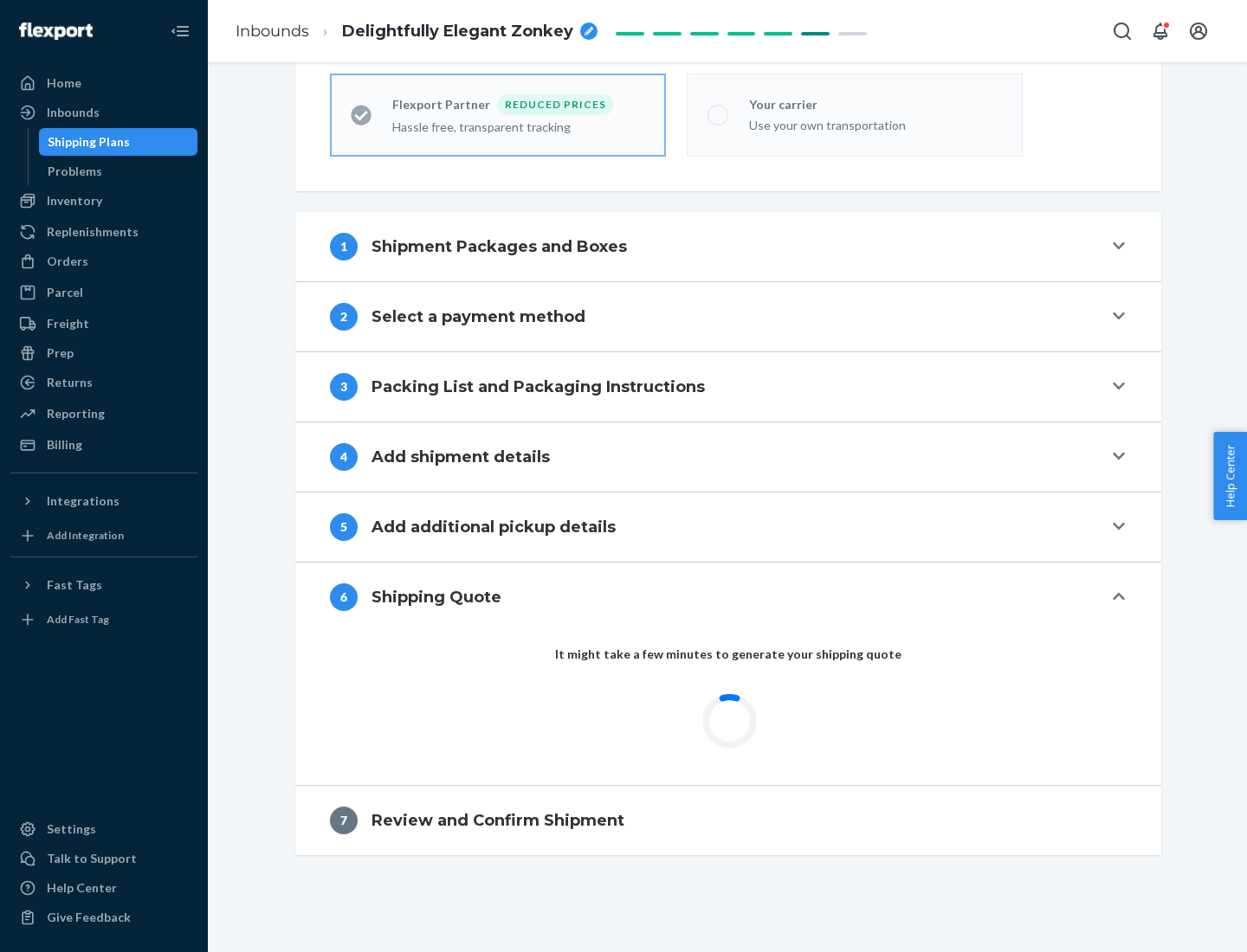
scroll to position [551, 0]
